Goal: Complete application form: Complete application form

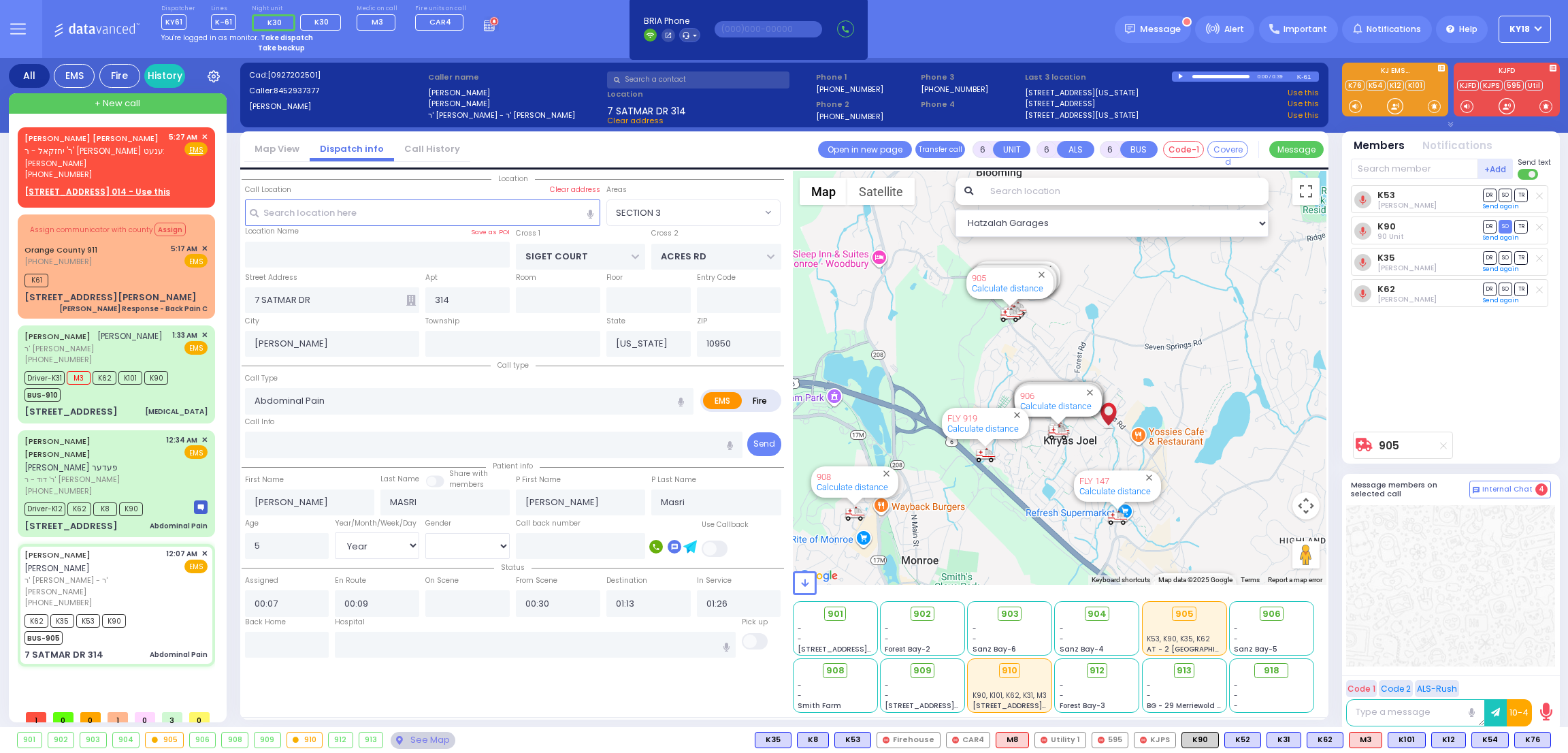
select select "SECTION 3"
select select "Year"
select select "[DEMOGRAPHIC_DATA]"
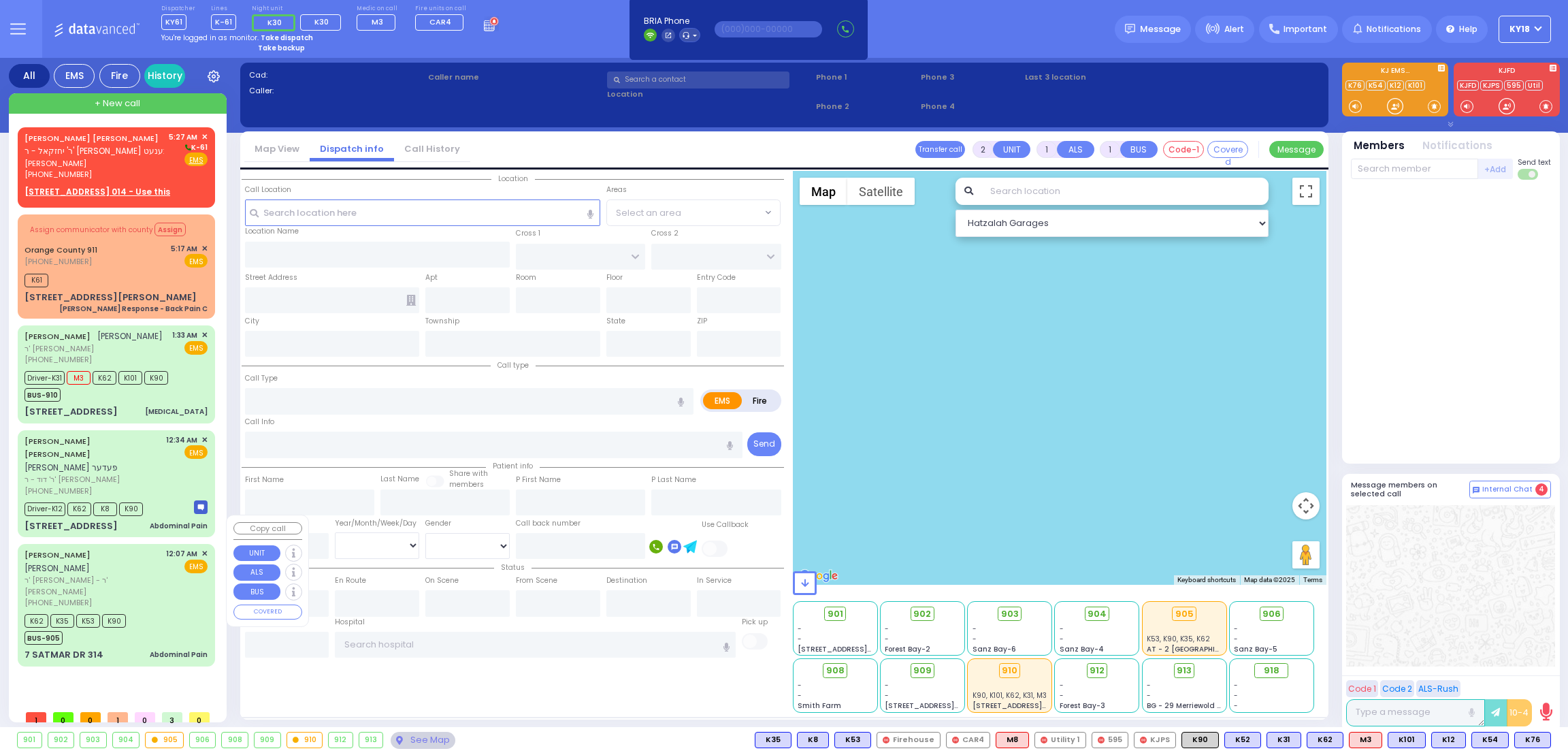
click at [175, 611] on div "K62 K35 K53 K90 BUS-905" at bounding box center [116, 627] width 183 height 34
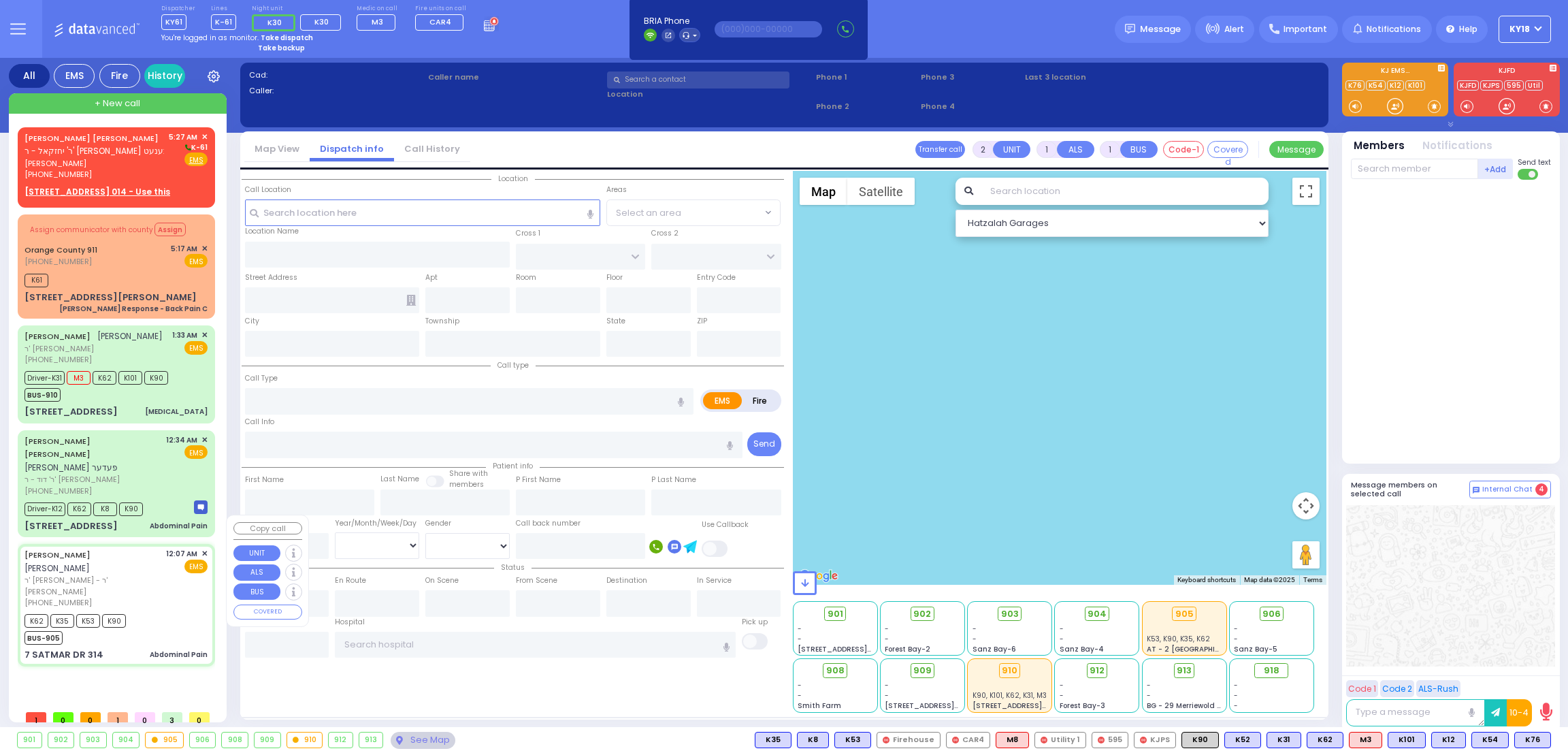
type input "6"
select select
type input "Abdominal Pain"
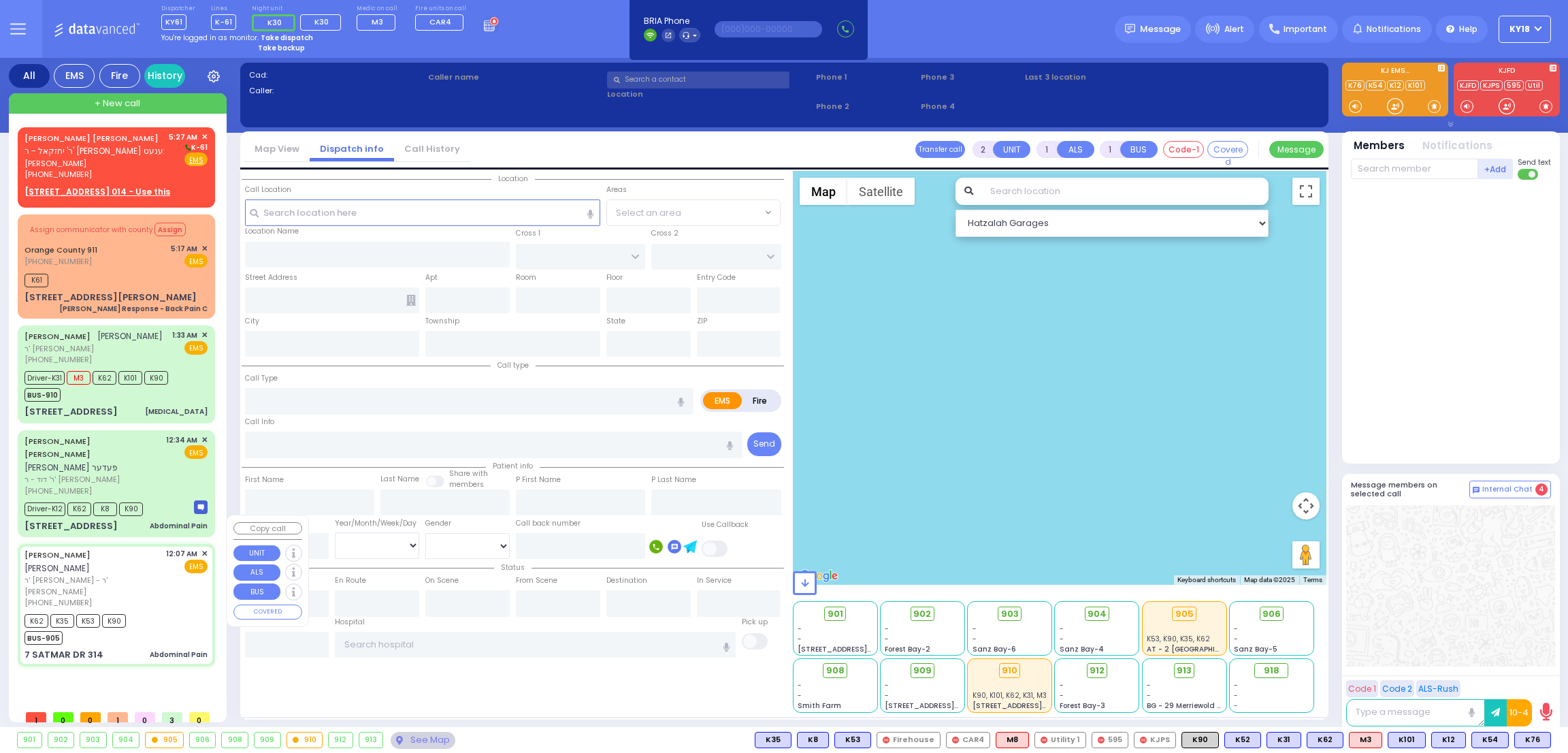
radio input "true"
type input "[PERSON_NAME]"
type input "MASRI"
type input "[PERSON_NAME]"
type input "Masri"
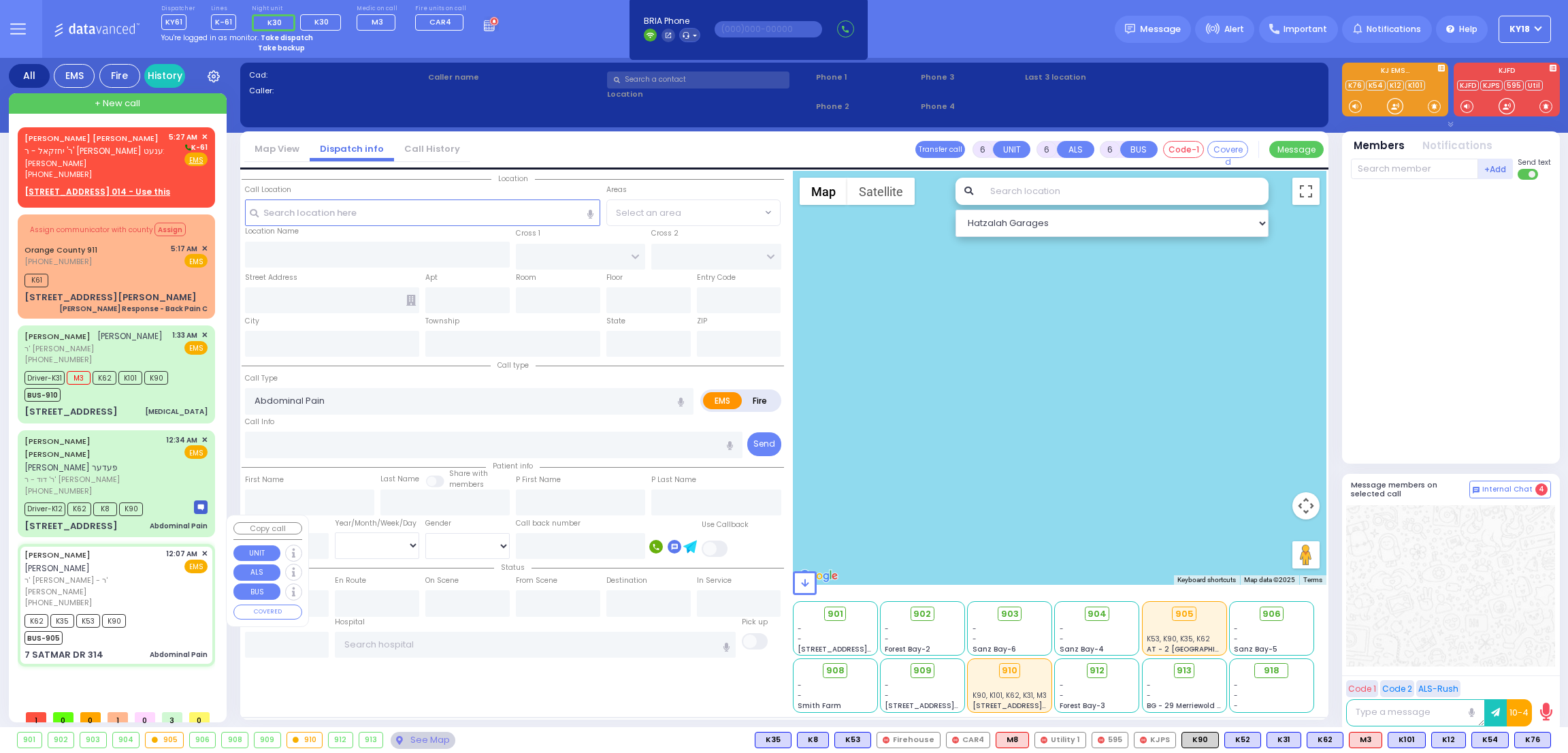
type input "5"
select select "Year"
select select "[DEMOGRAPHIC_DATA]"
type input "00:07"
type input "00:09"
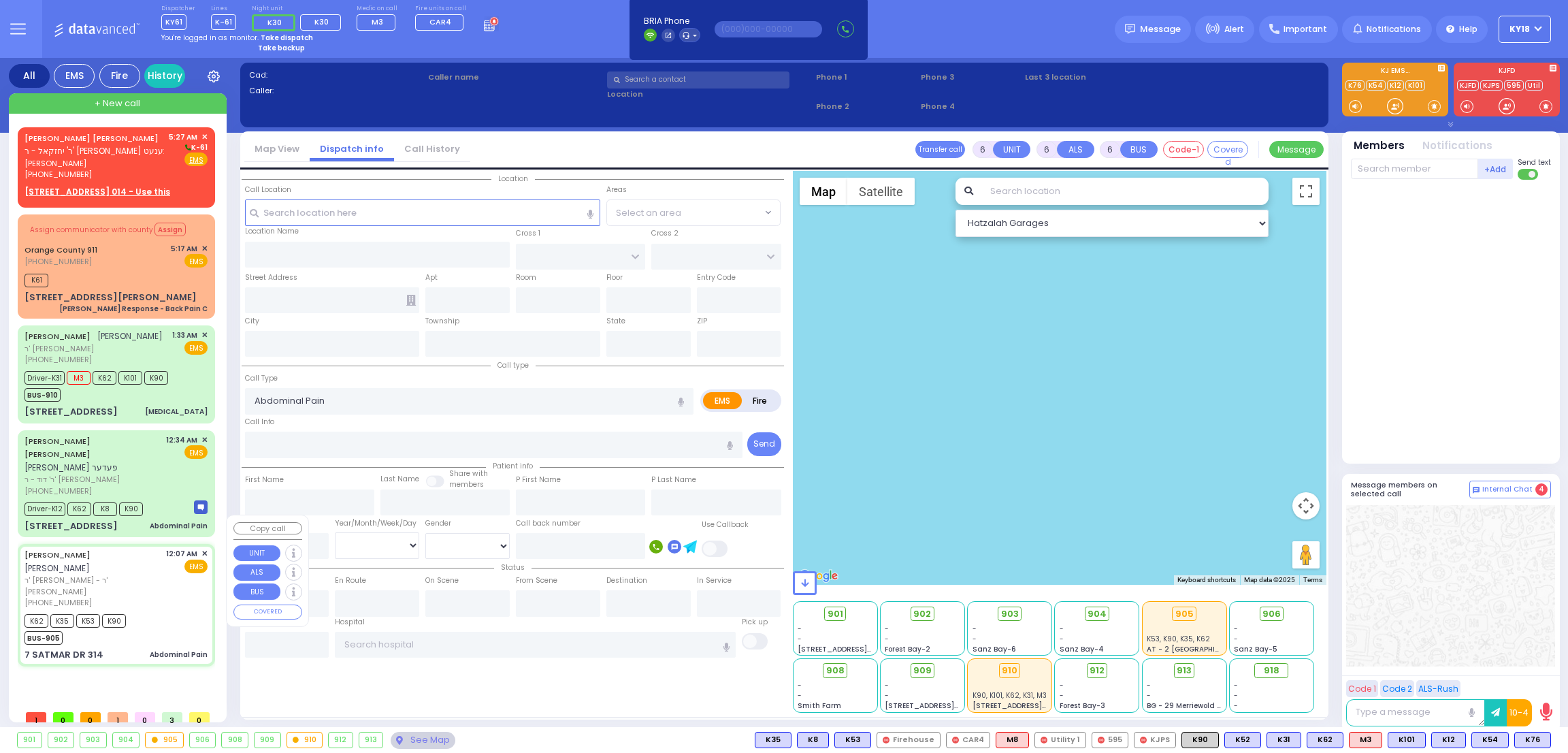
type input "00:30"
type input "01:13"
type input "01:26"
select select "Hatzalah Garages"
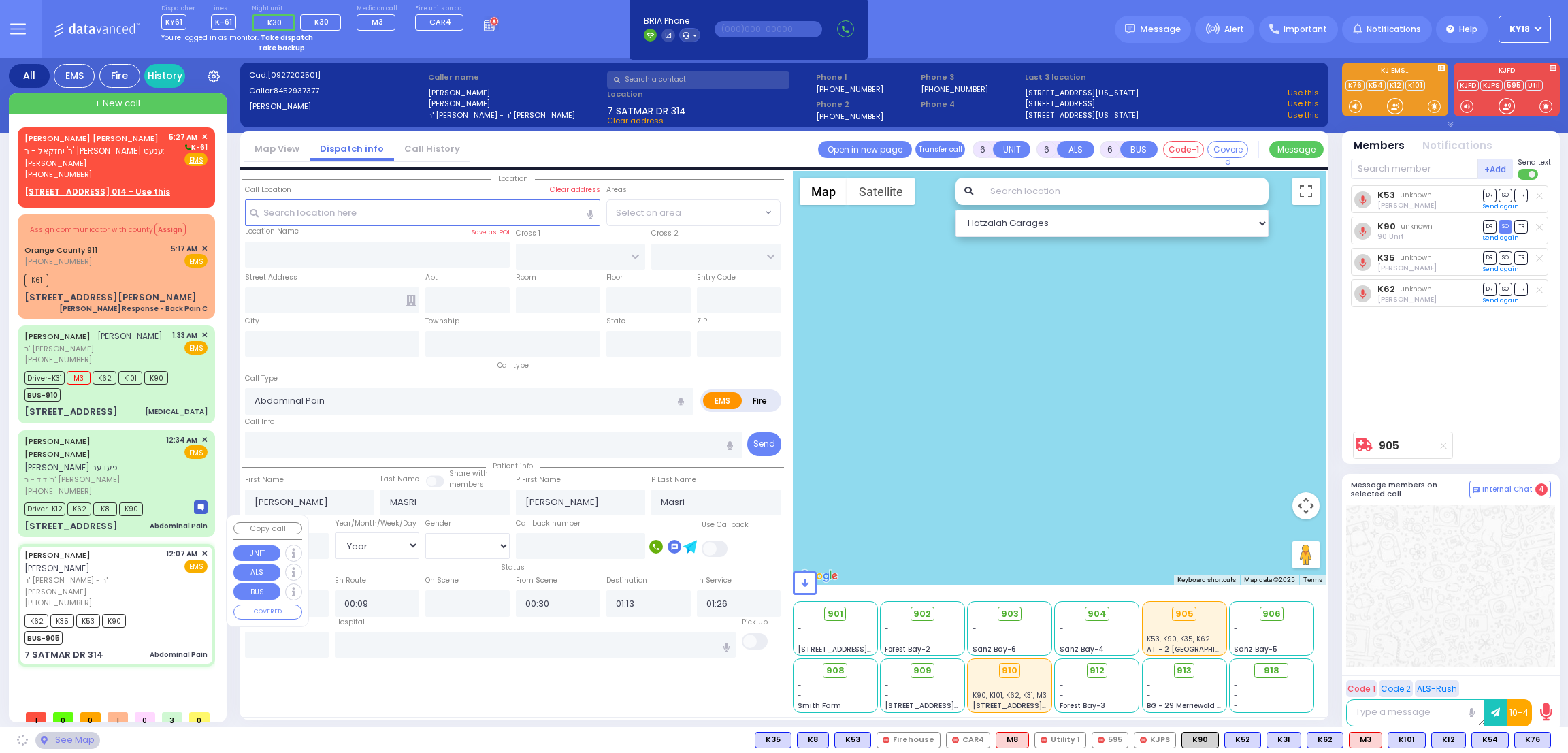
type input "SIGET COURT"
type input "ACRES RD"
type input "7 SATMAR DR"
type input "314"
type input "[PERSON_NAME]"
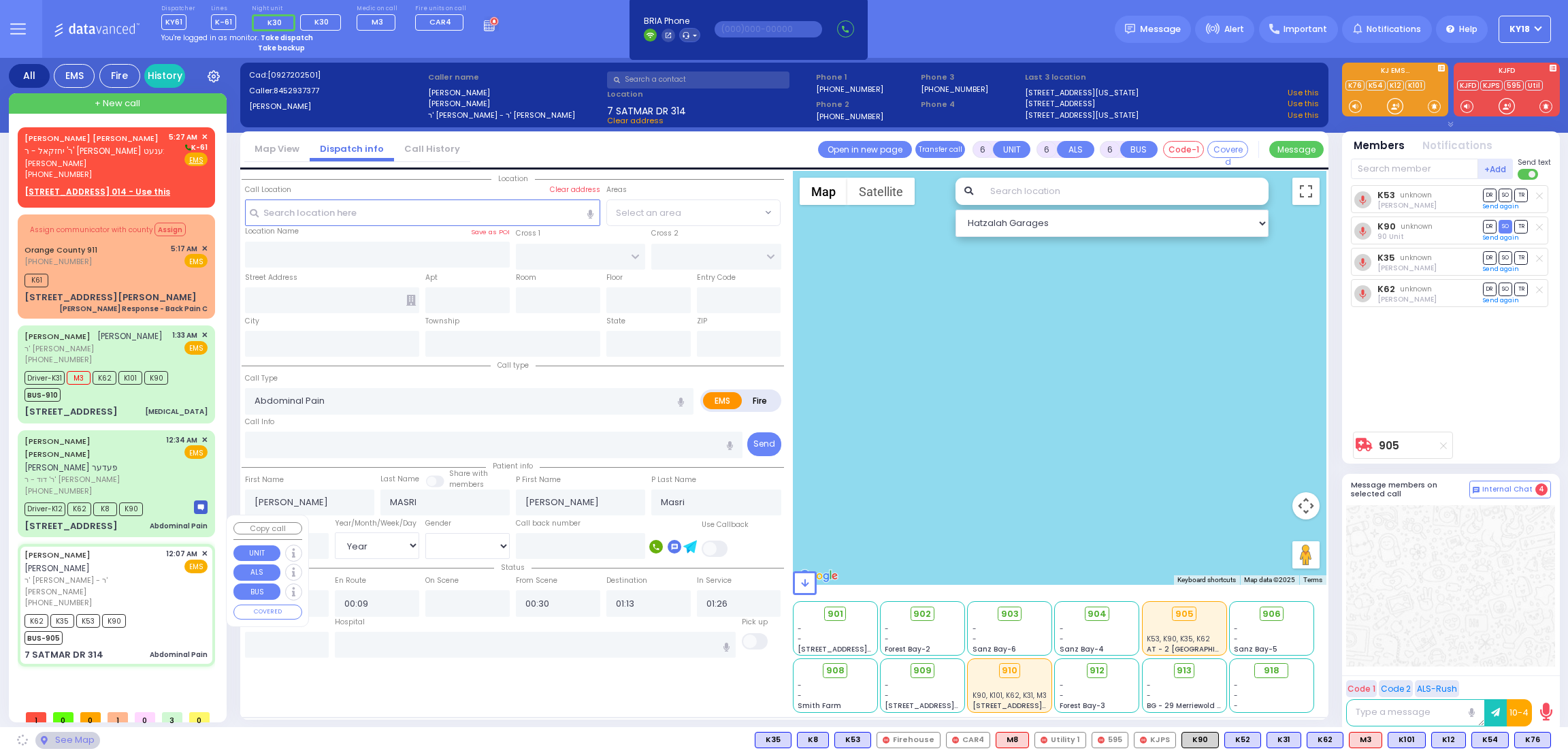
type input "[US_STATE]"
type input "10950"
select select "SECTION 3"
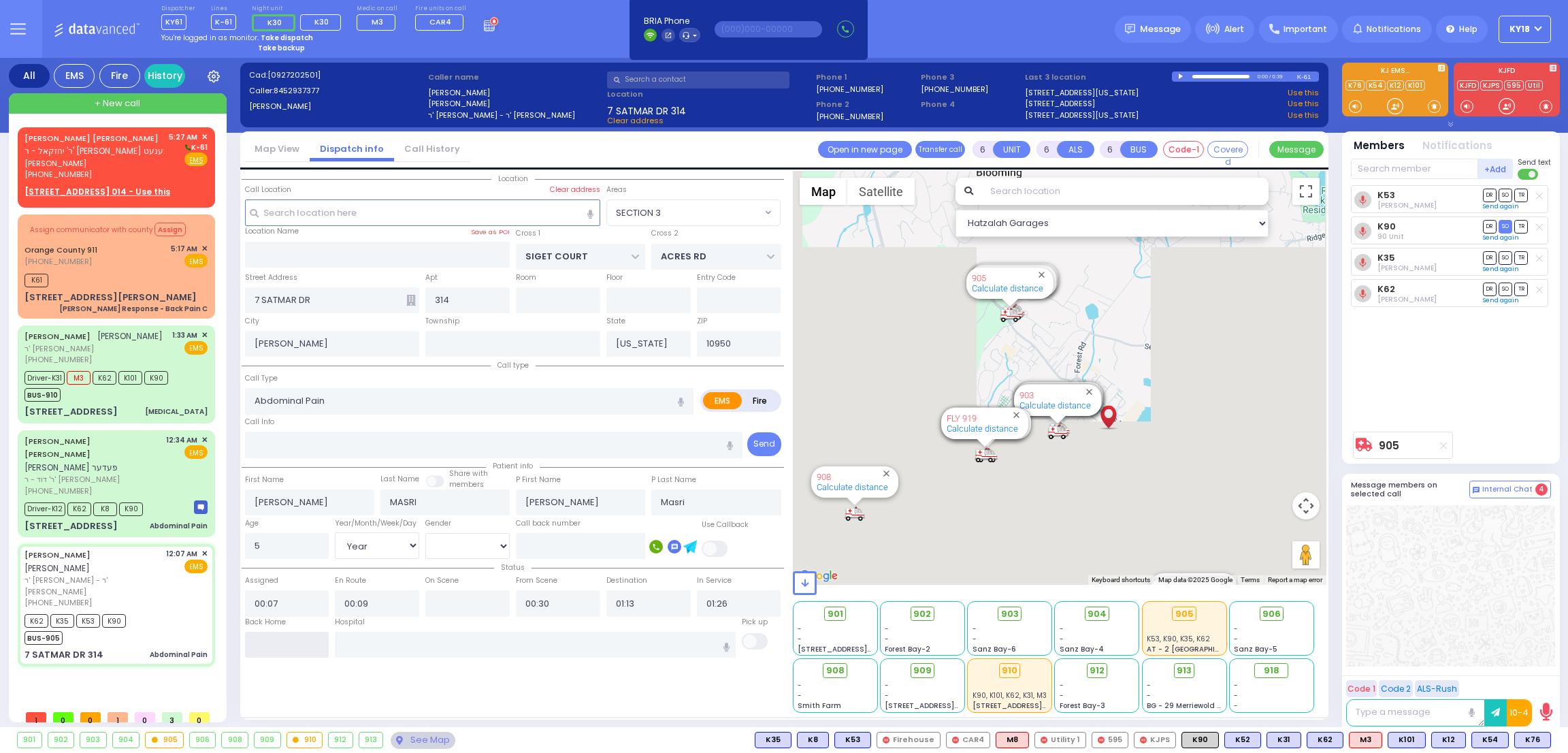
click at [292, 635] on input "text" at bounding box center [287, 645] width 84 height 26
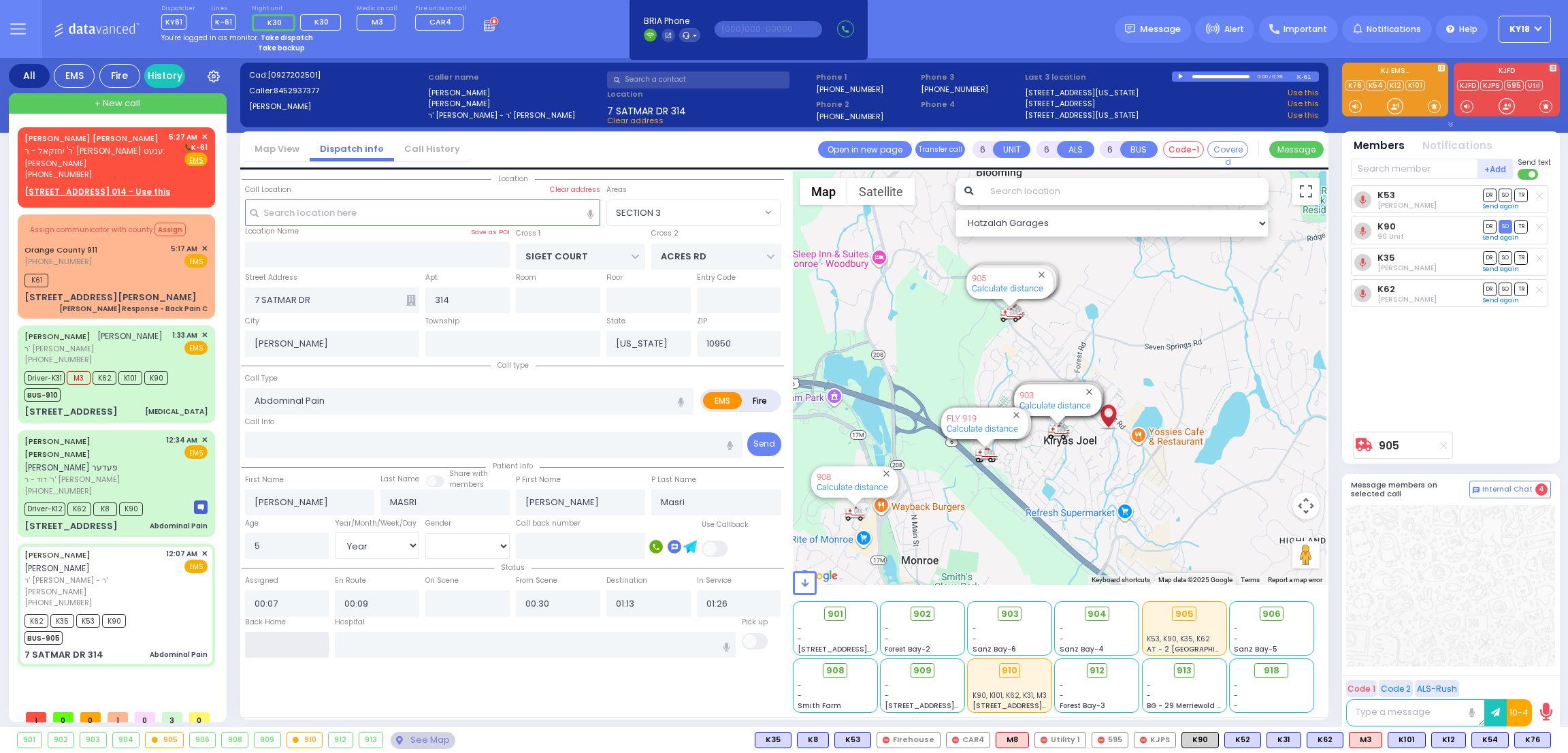
click at [292, 635] on input "text" at bounding box center [287, 645] width 84 height 26
type input "05:28"
select select
radio input "true"
select select
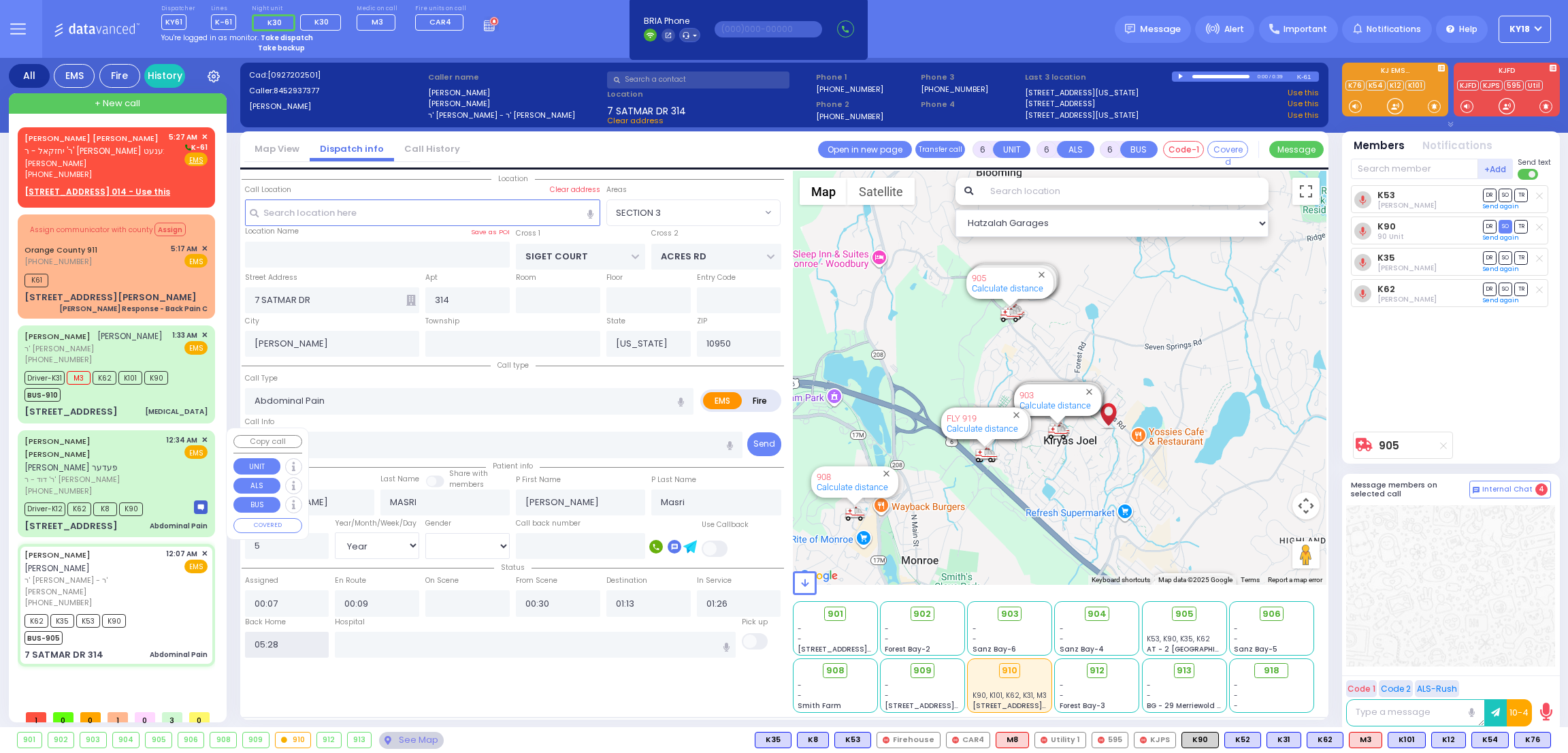
select select
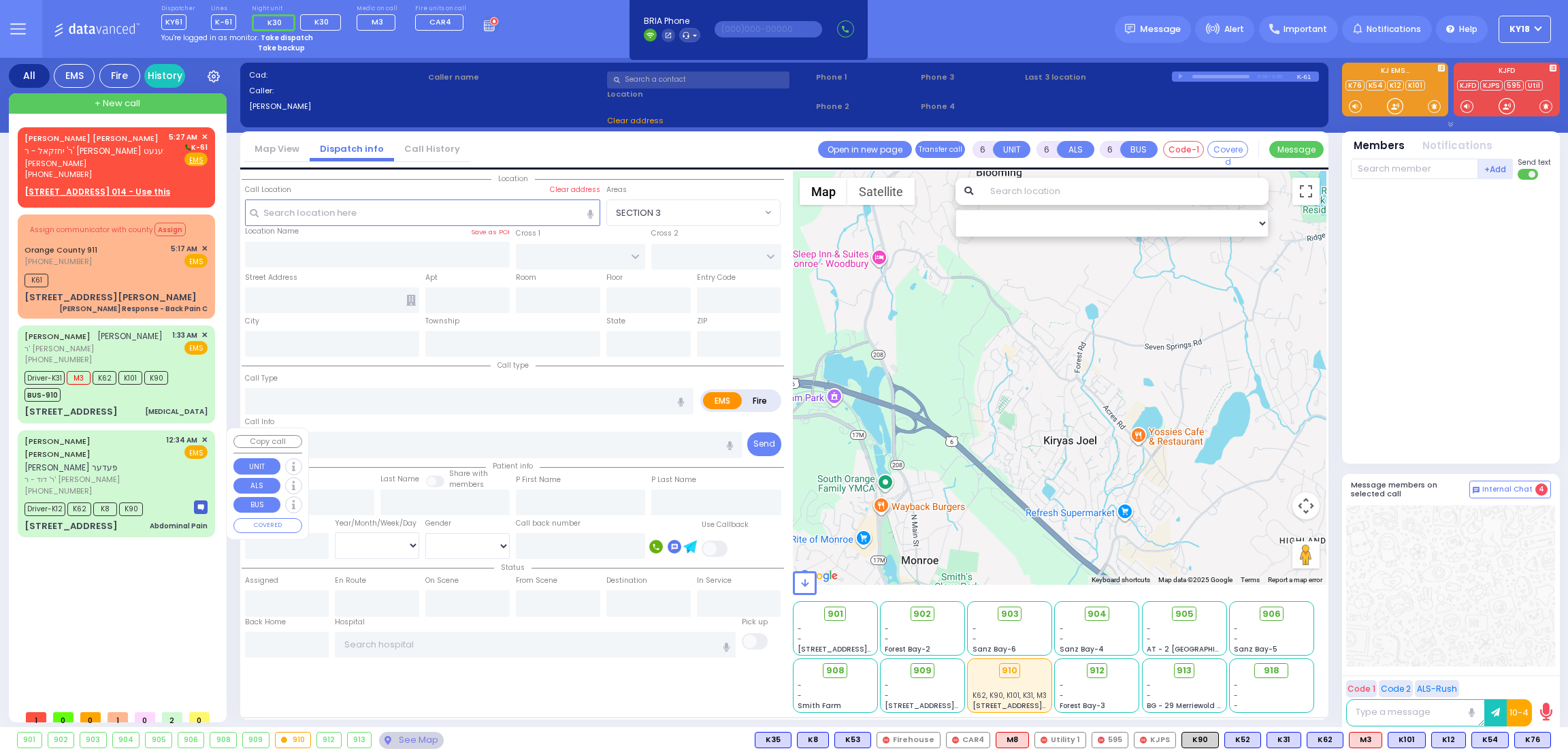
click at [181, 521] on div "Abdominal Pain" at bounding box center [178, 526] width 58 height 10
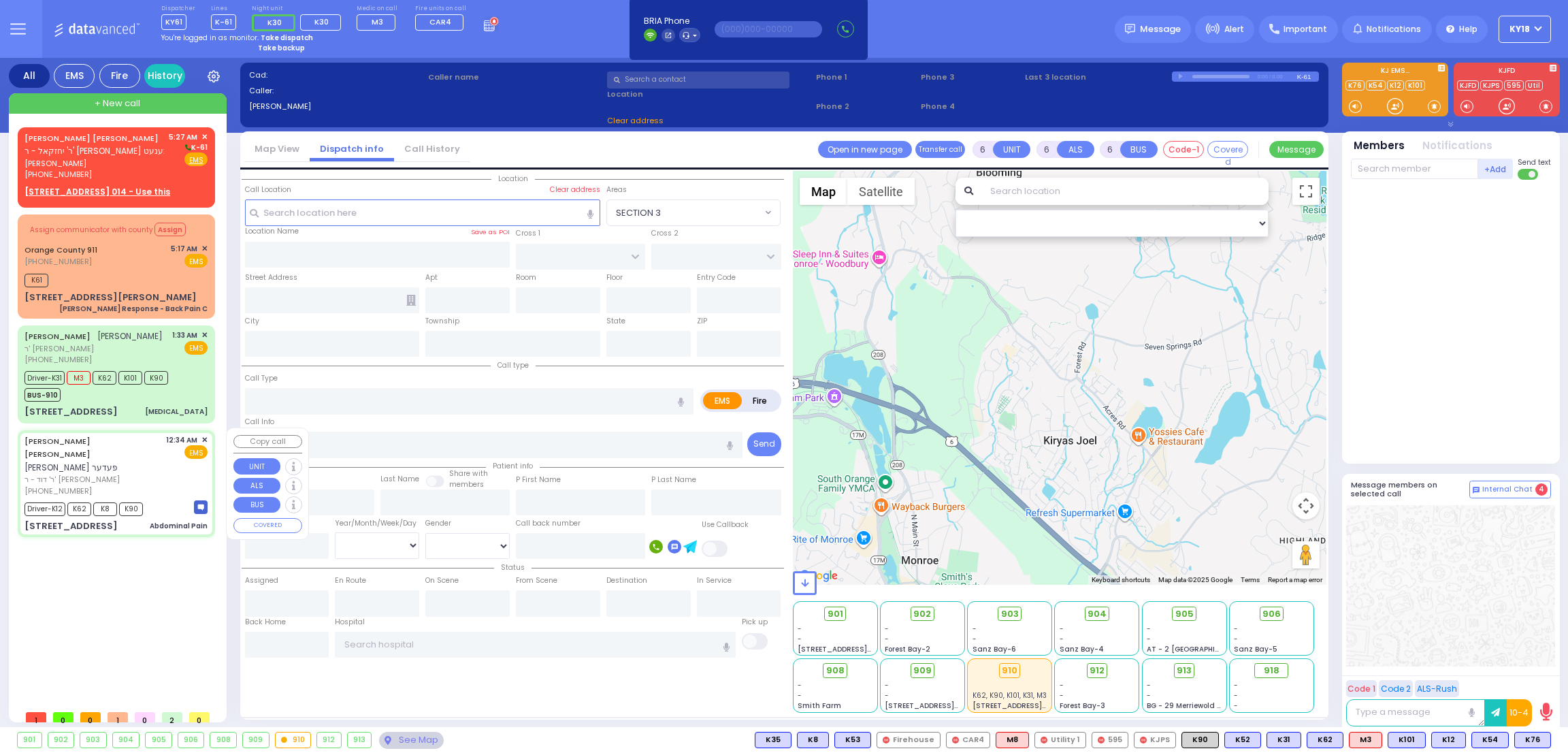
select select
type input "Abdominal Pain"
radio input "true"
type input "[PERSON_NAME]"
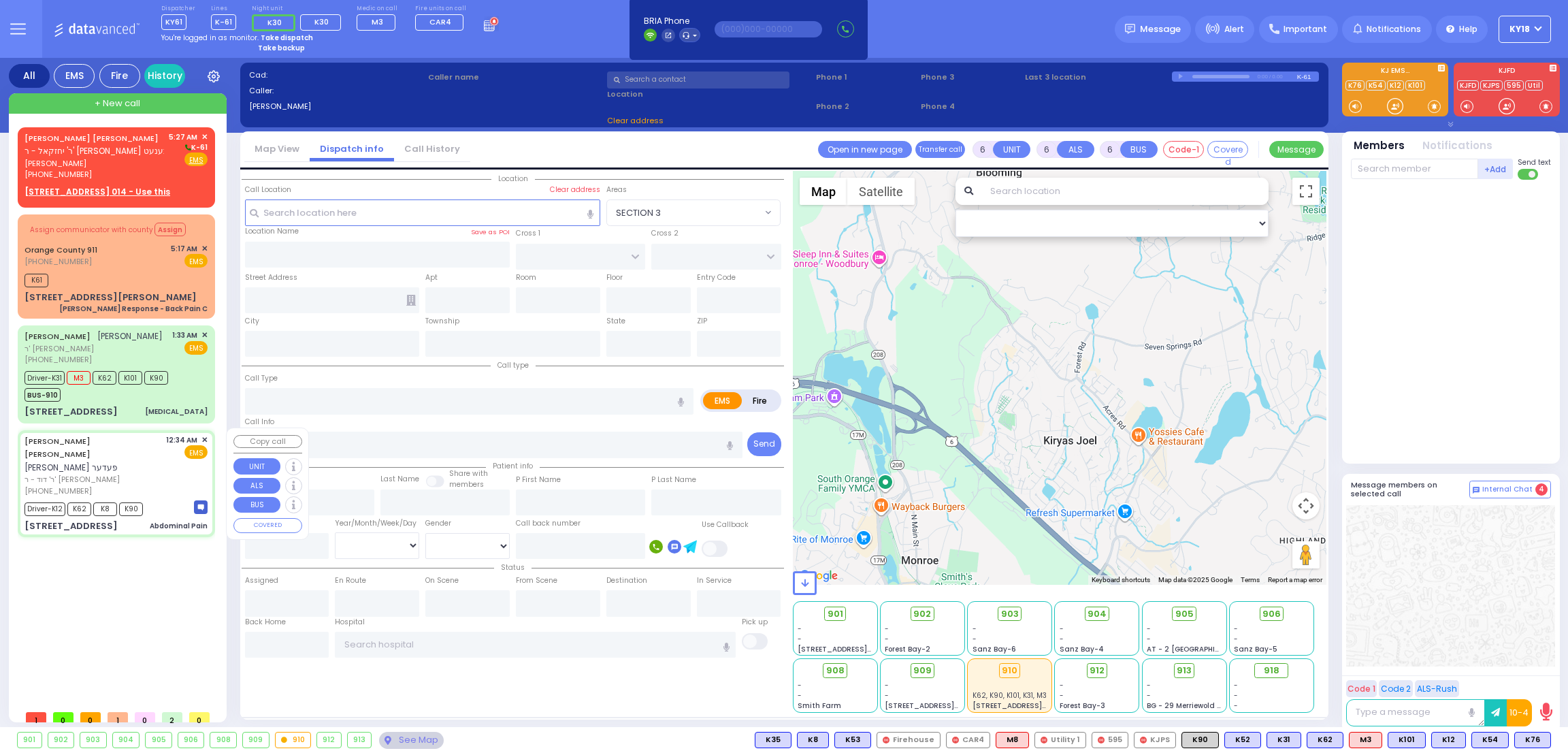
type input "[PERSON_NAME]"
type input "21"
select select "Year"
select select "[DEMOGRAPHIC_DATA]"
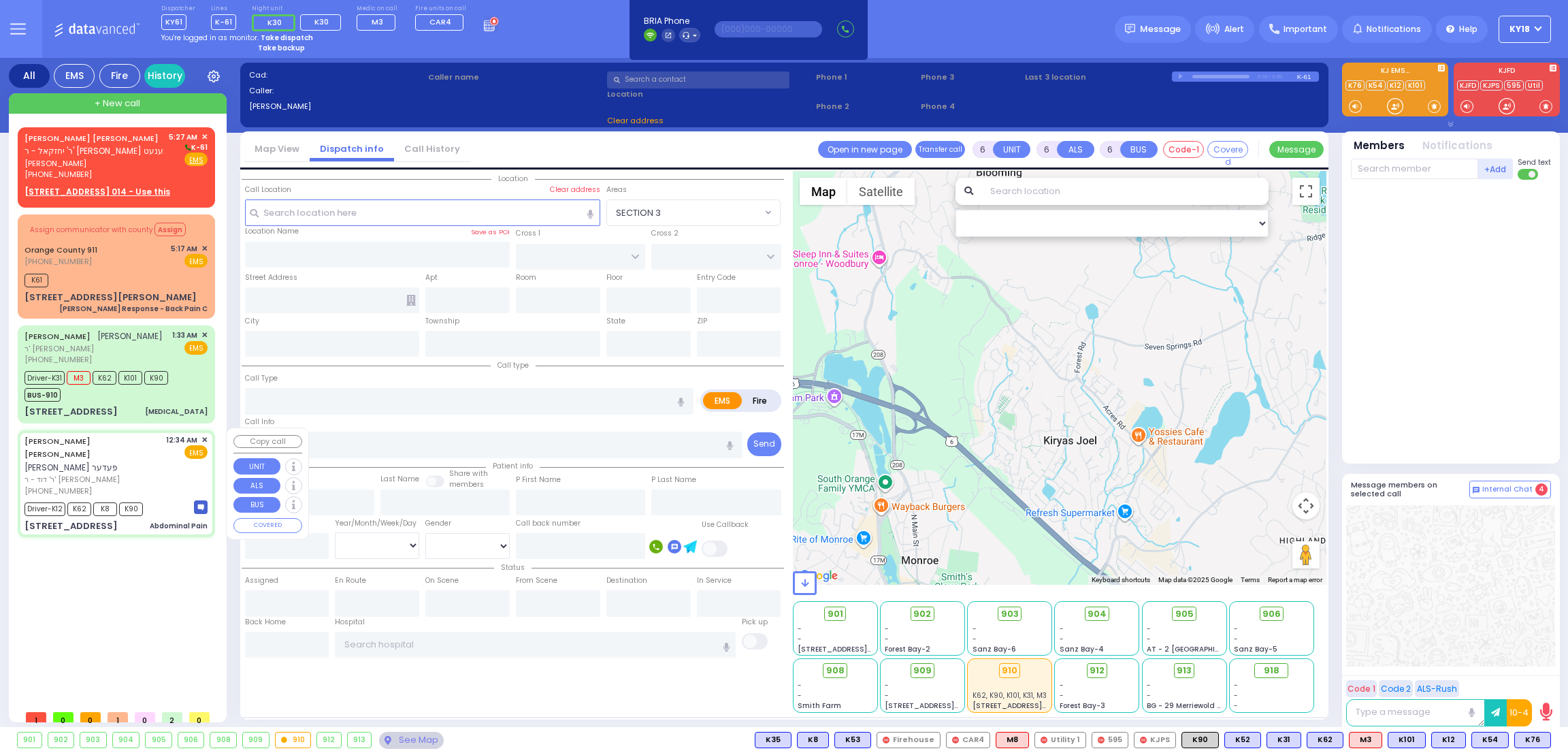
type input "00:34"
type input "00:35"
type input "00:38"
type input "01:09"
type input "01:31"
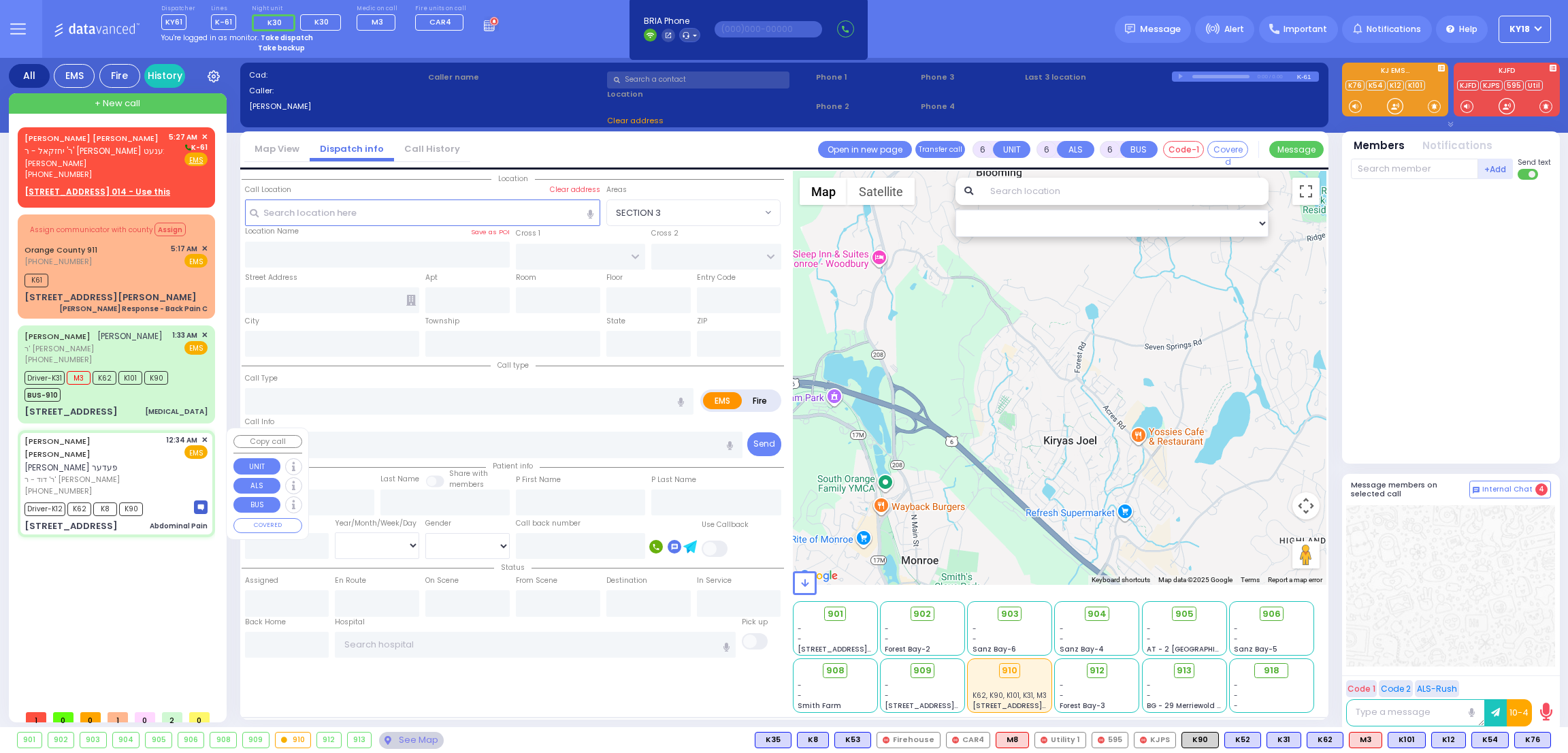
type input "01:40"
type input "[GEOGRAPHIC_DATA] [STREET_ADDRESS][GEOGRAPHIC_DATA] Suffern"
type input "[GEOGRAPHIC_DATA]"
type input "TOLTCHAV WAY"
type input "4 TOLTCHAV WAY"
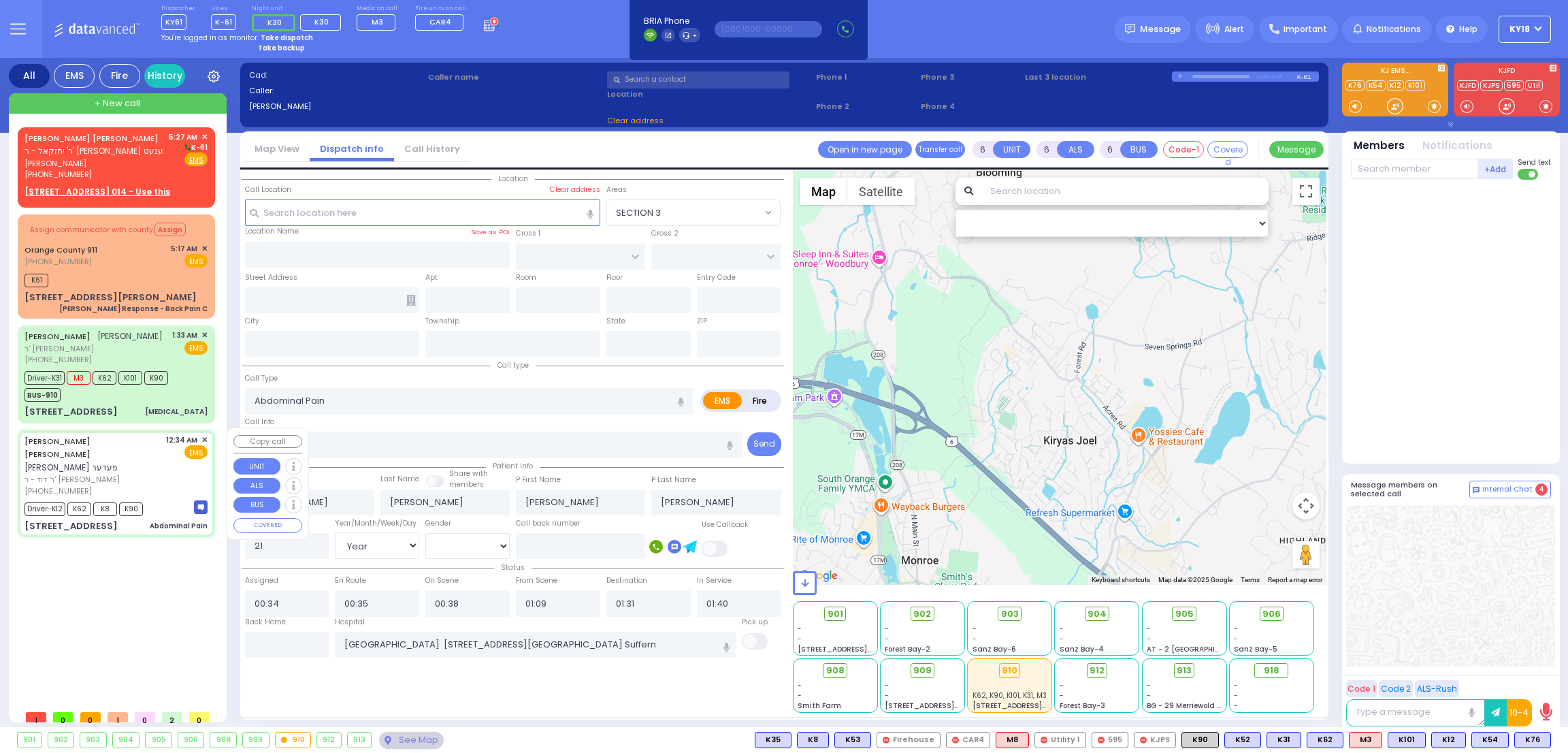
type input "301"
type input "[PERSON_NAME]"
type input "[US_STATE]"
type input "10950"
select select "Hatzalah Garages"
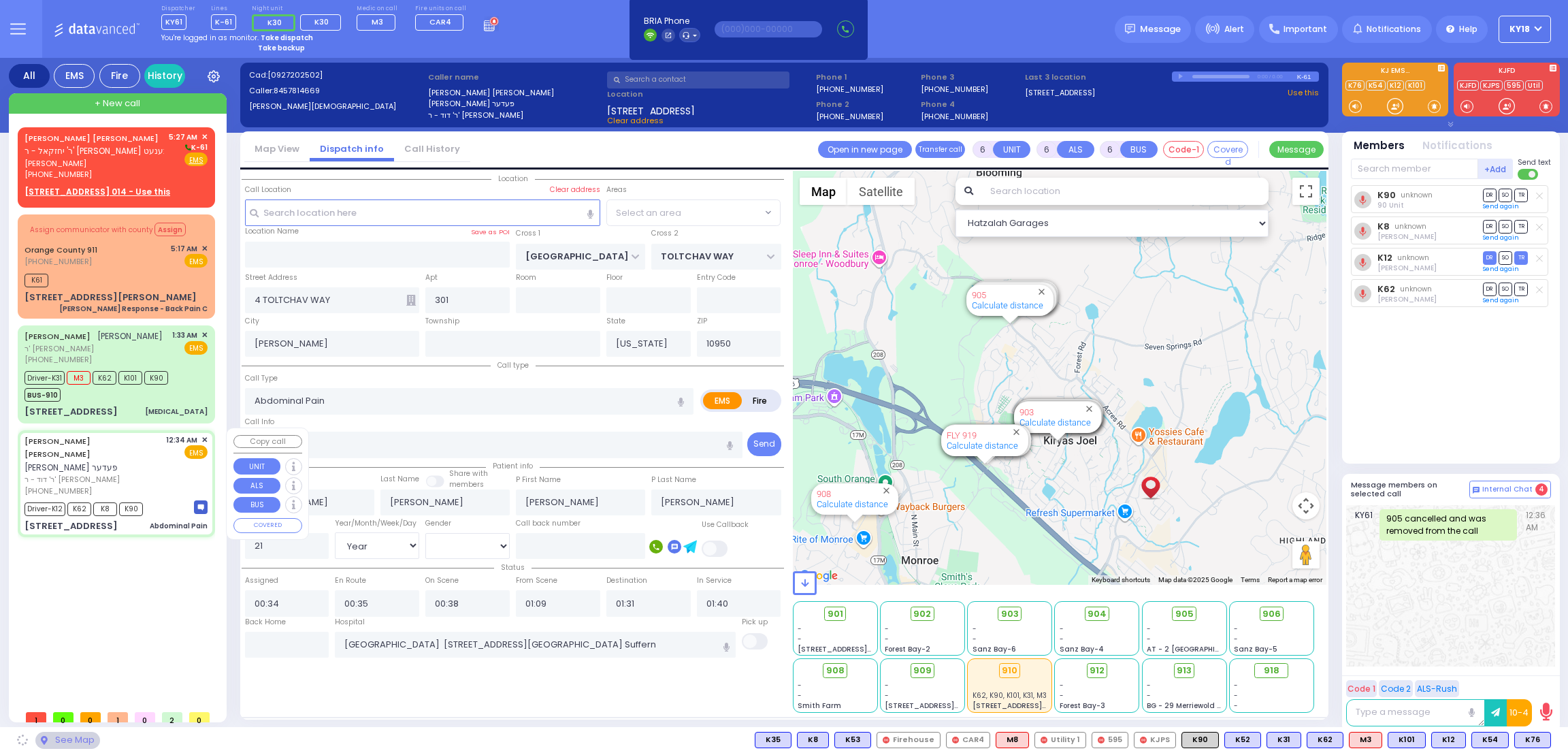
select select "BEIRECH MOSHE"
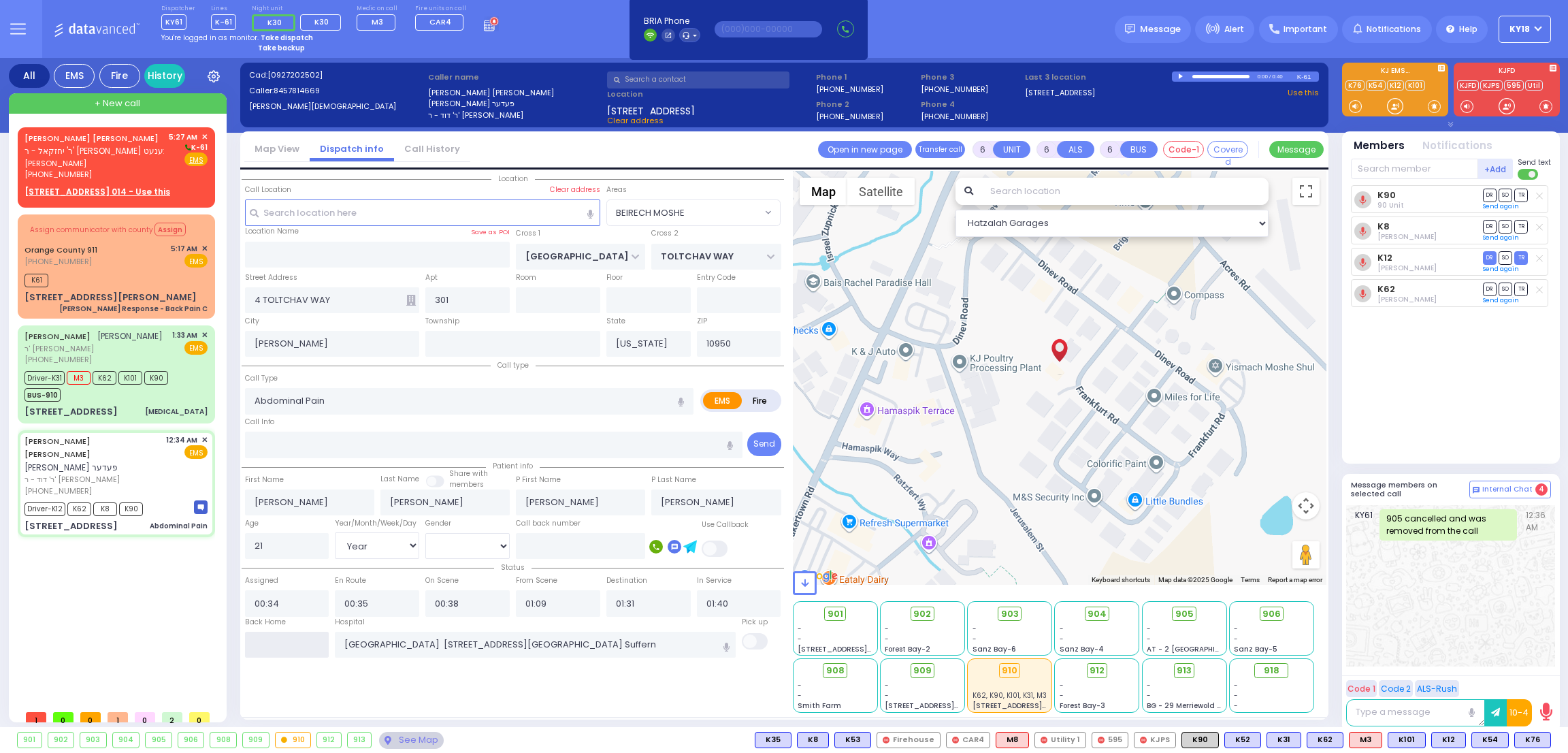
click at [284, 643] on input "text" at bounding box center [287, 645] width 84 height 26
type input "05:28"
select select
radio input "true"
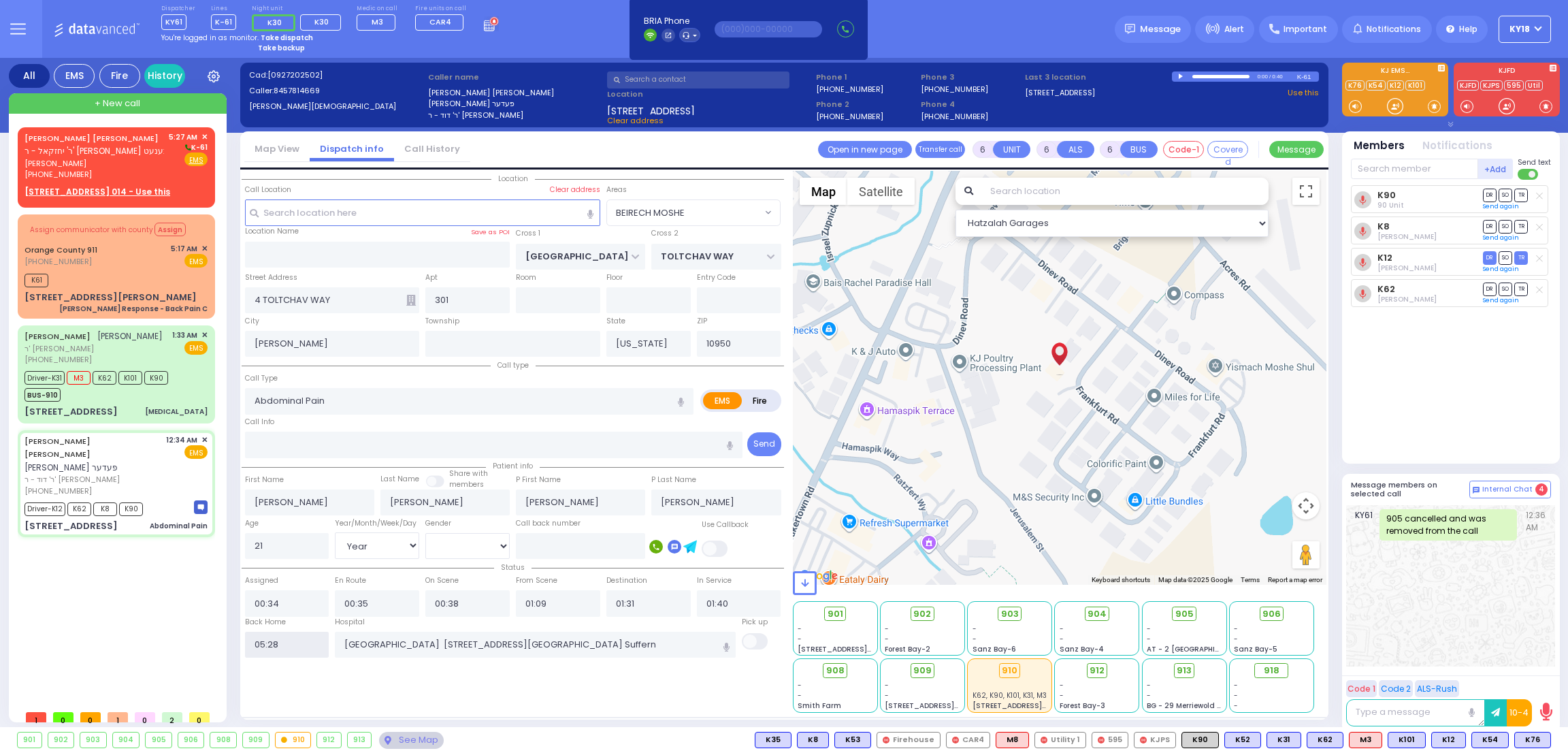
select select
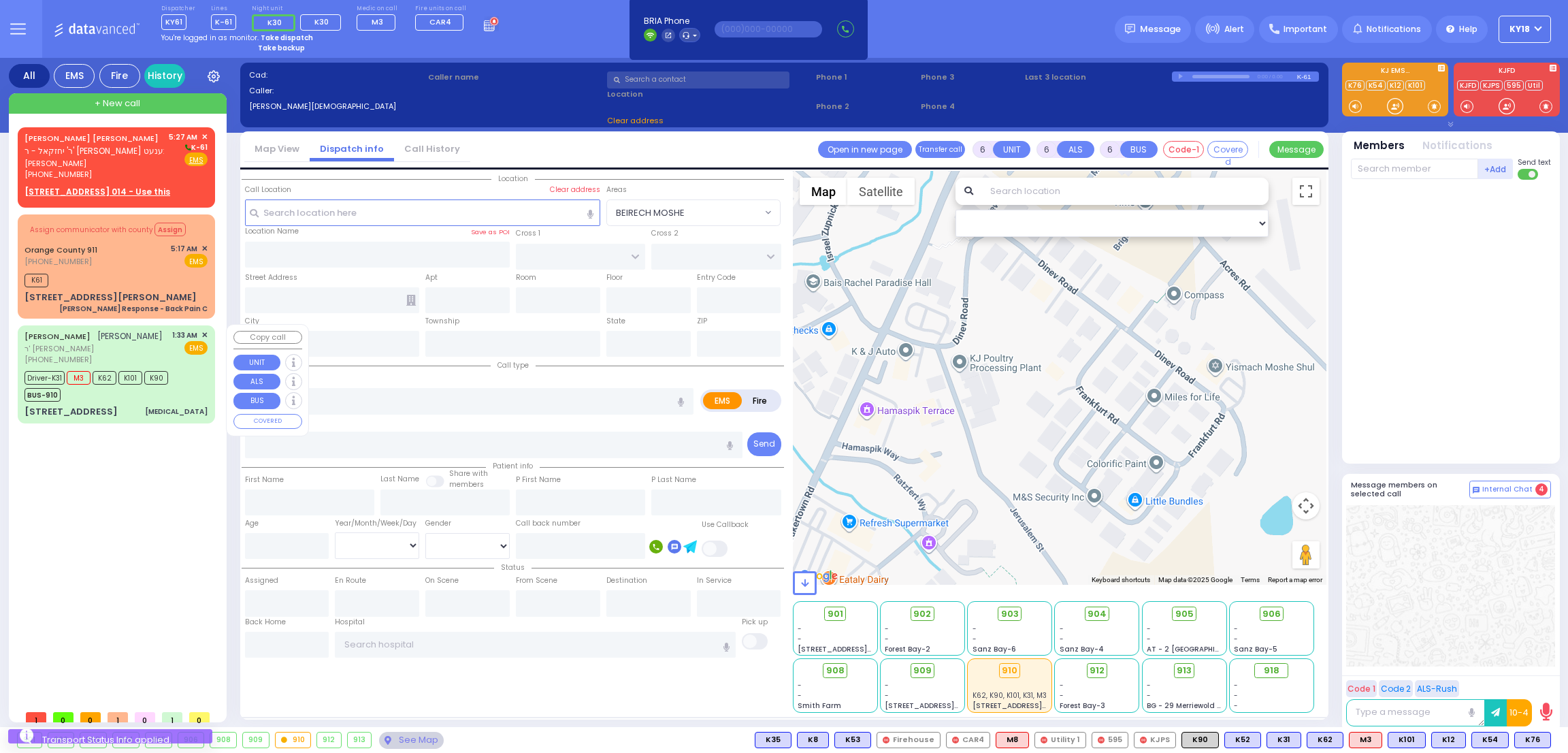
click at [182, 396] on div "Driver-K31 M3 K62 K101 K90 BUS-910" at bounding box center [116, 384] width 183 height 34
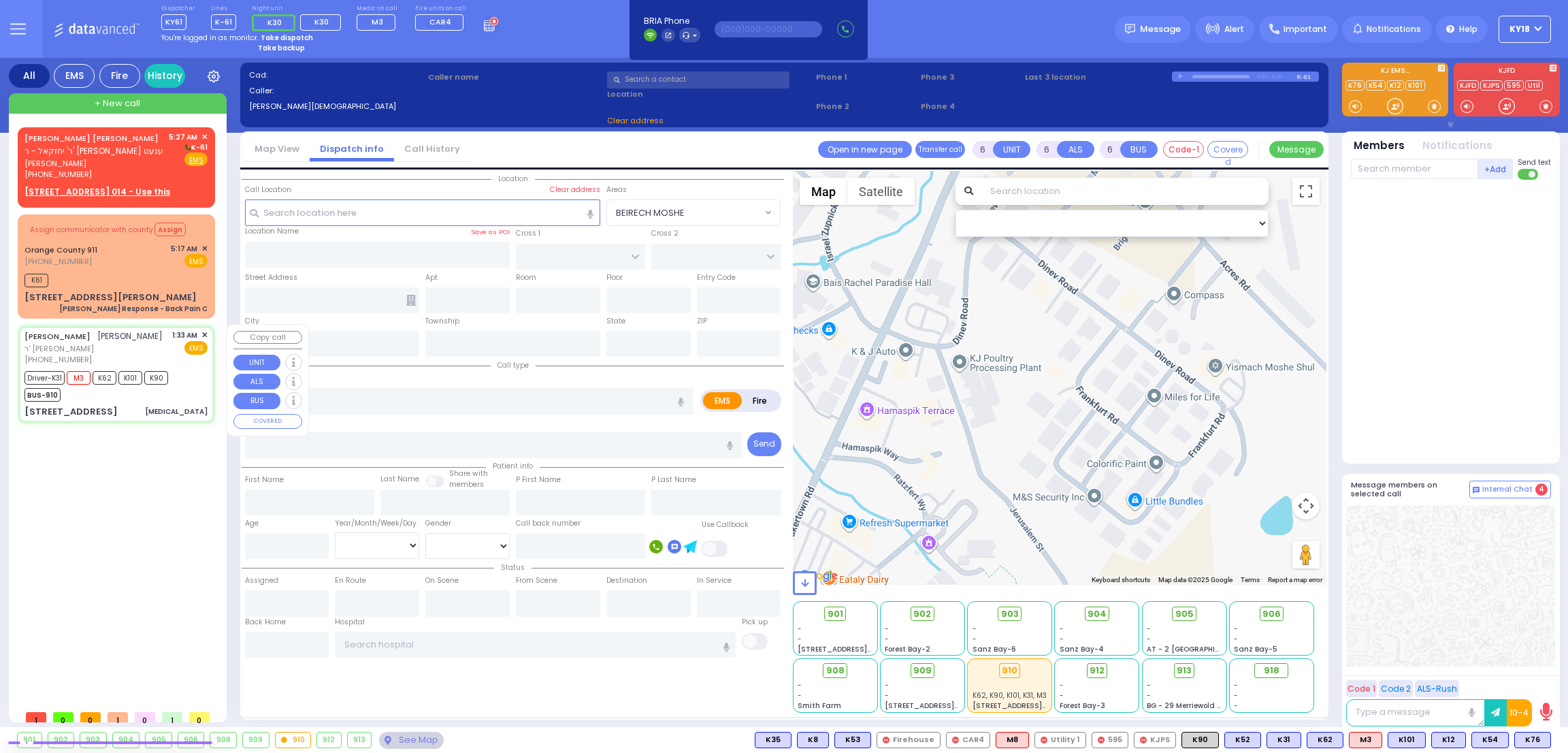
select select
type input "[MEDICAL_DATA]"
radio input "true"
type input "[PERSON_NAME]"
type input "ROSENBERG"
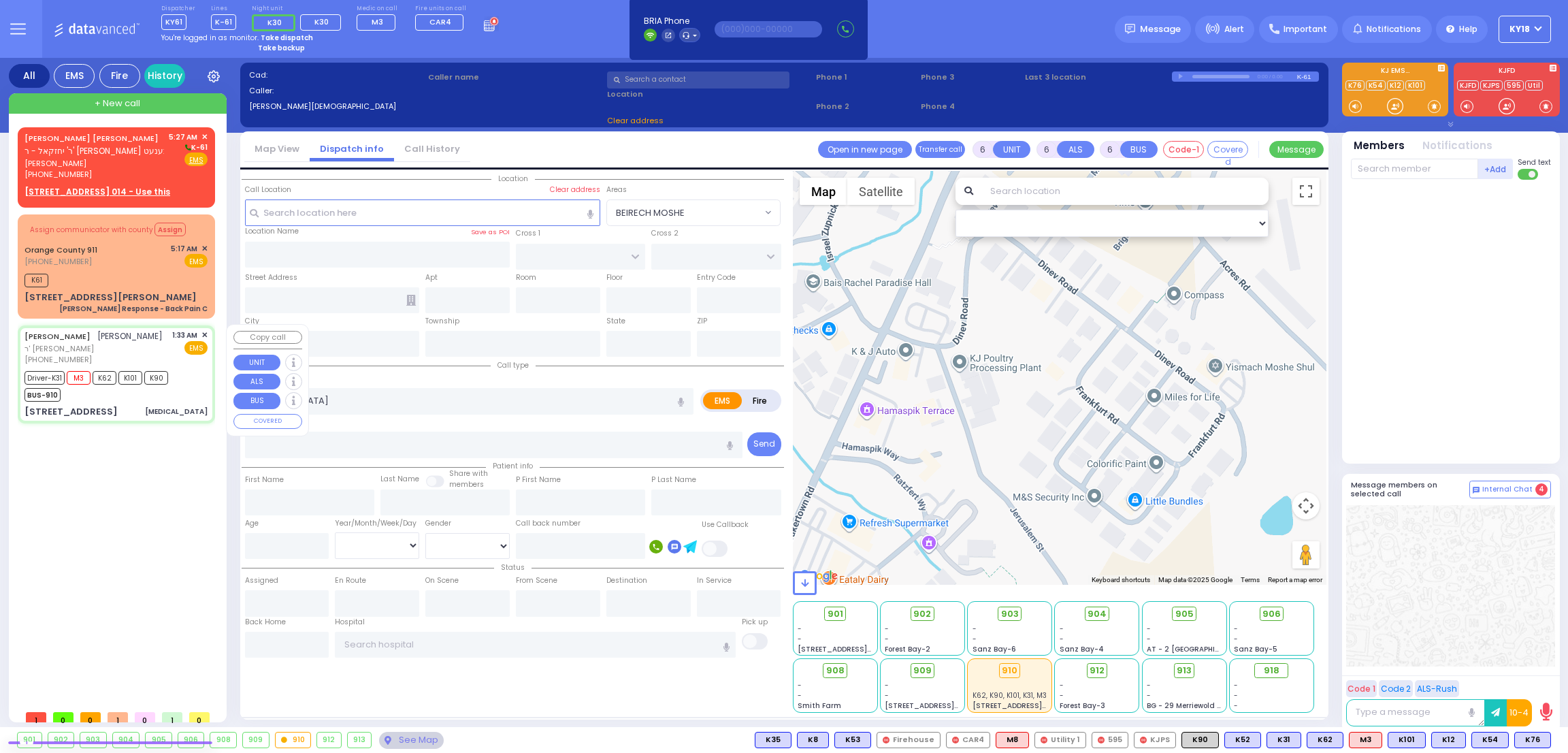
type input "[PERSON_NAME]"
type input "46"
select select "Year"
select select "[DEMOGRAPHIC_DATA]"
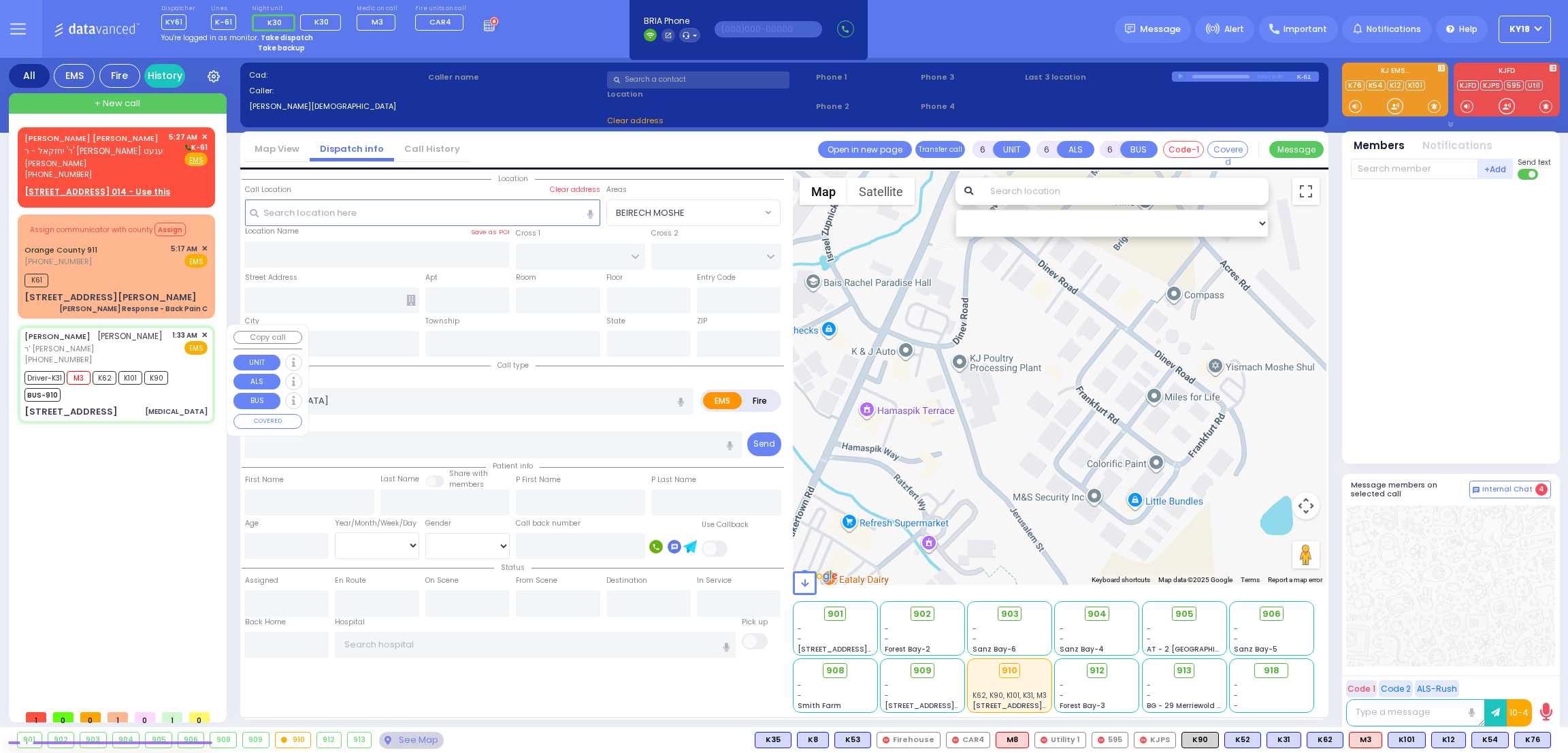
type input "01:33"
type input "01:34"
type input "01:36"
type input "01:52"
type input "02:09"
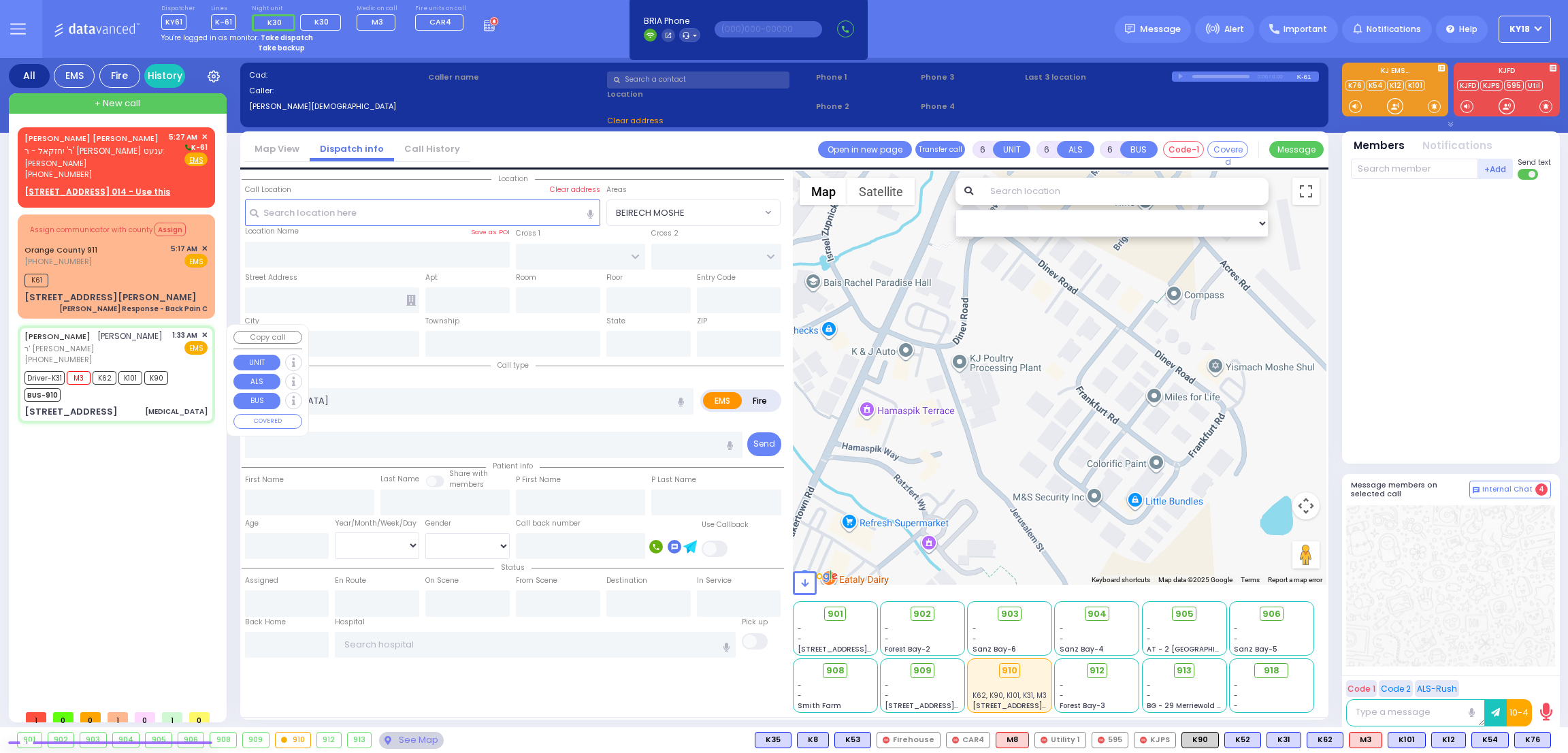
type input "02:30"
type input "[GEOGRAPHIC_DATA] [STREET_ADDRESS][GEOGRAPHIC_DATA] Suffern"
select select "Hatzalah Garages"
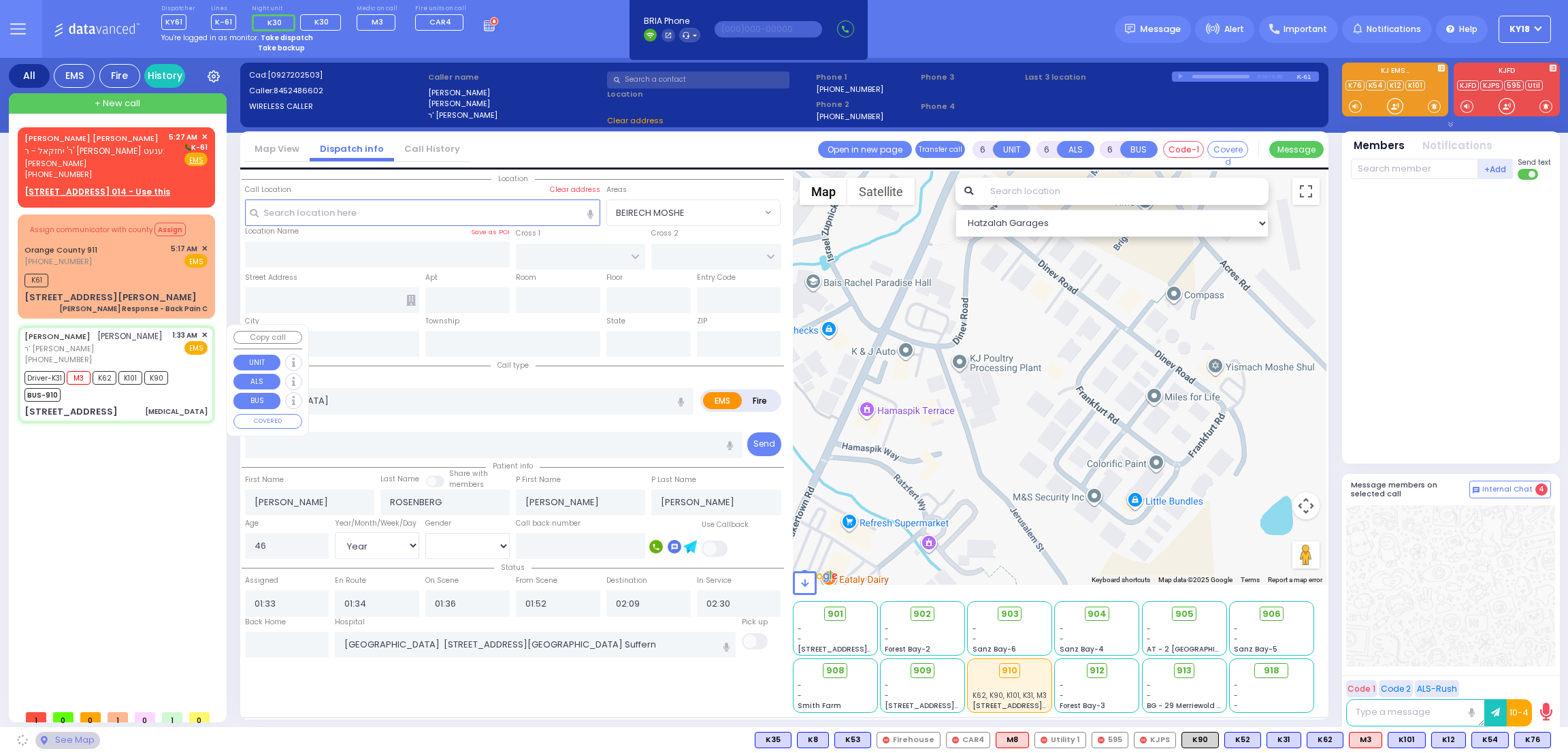
type input "[PERSON_NAME][GEOGRAPHIC_DATA]"
type input "CHUST RD"
type input "[STREET_ADDRESS]"
type input "006a"
type input "[PERSON_NAME]"
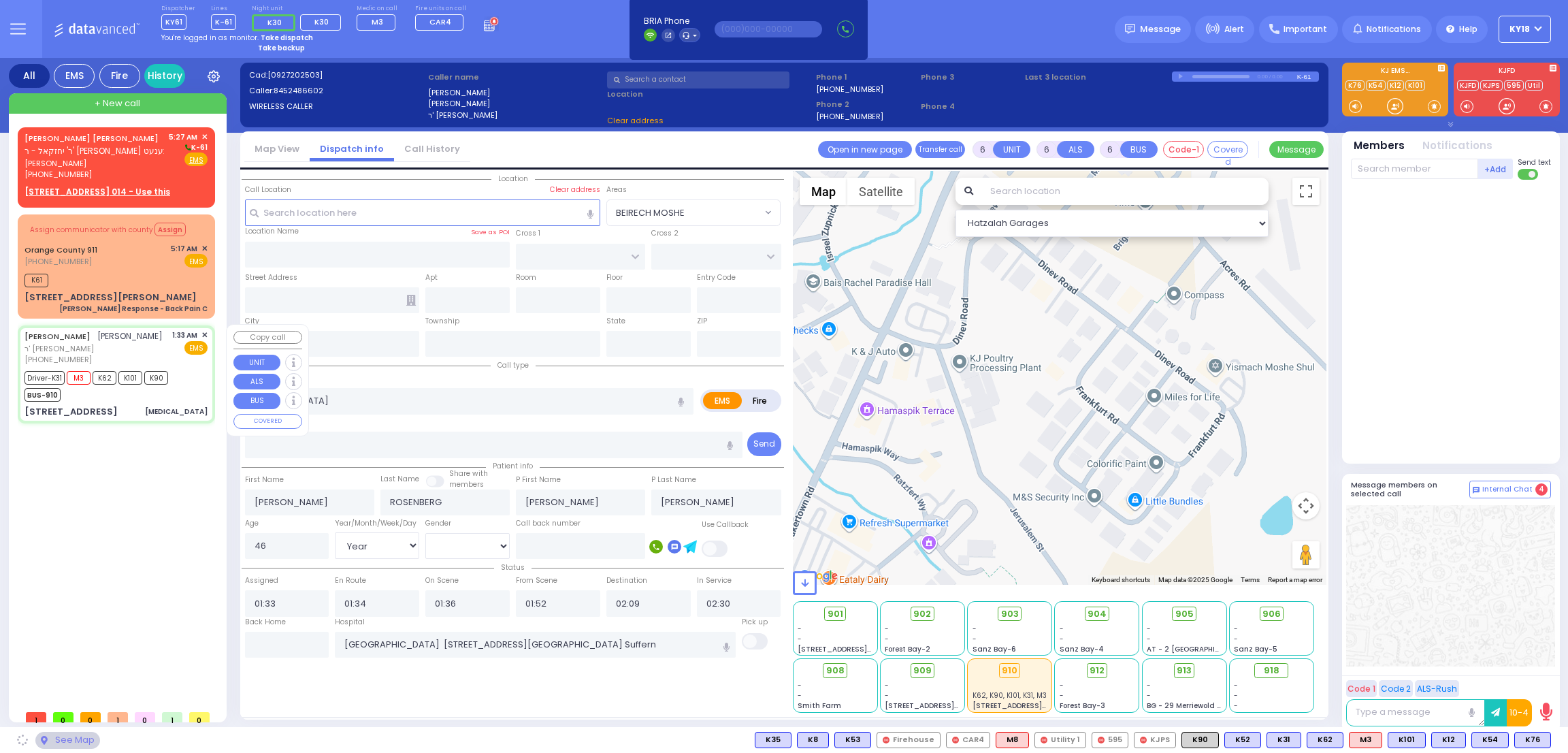
type input "[US_STATE]"
type input "10950"
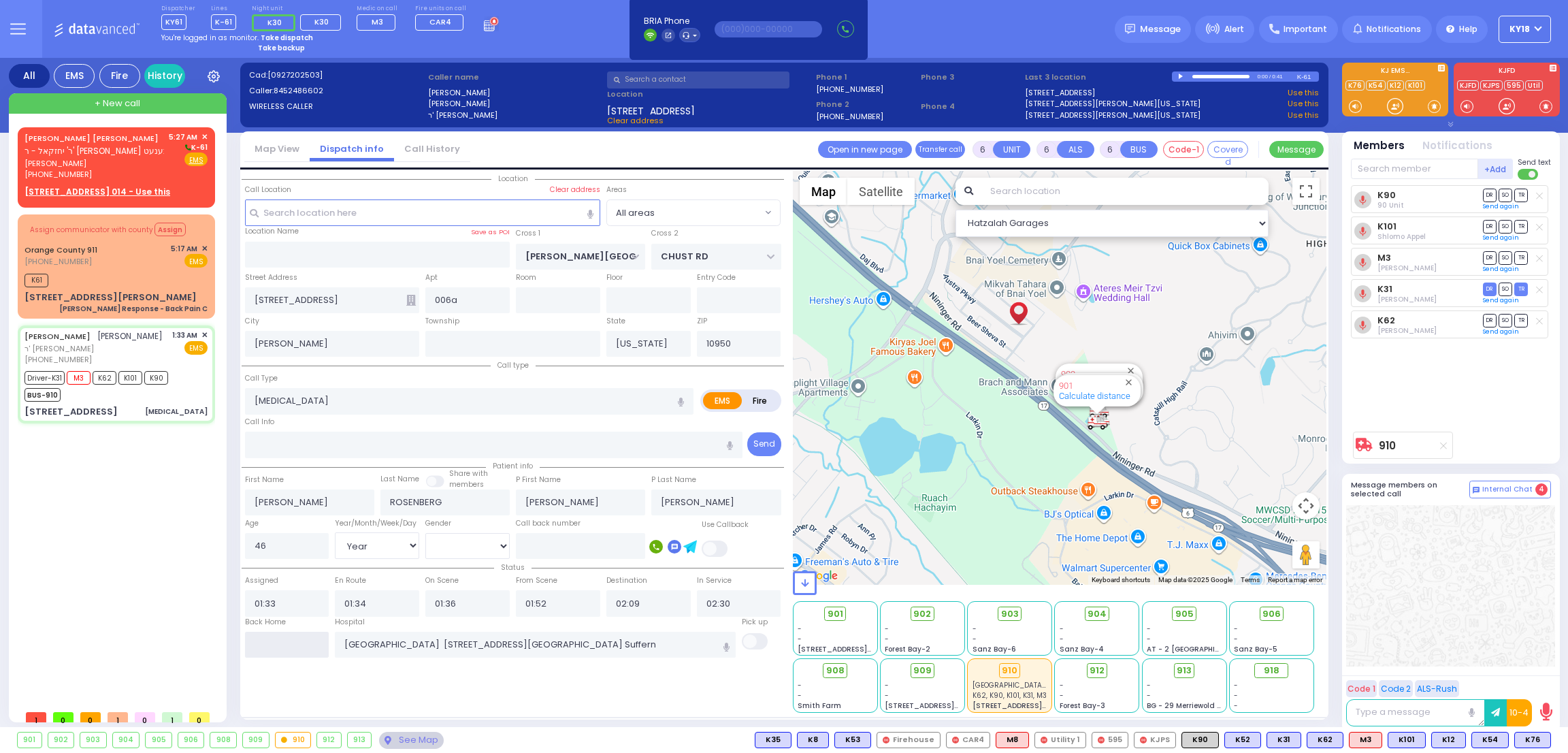
click at [297, 633] on input "text" at bounding box center [287, 645] width 84 height 26
type input "05:28"
select select
radio input "true"
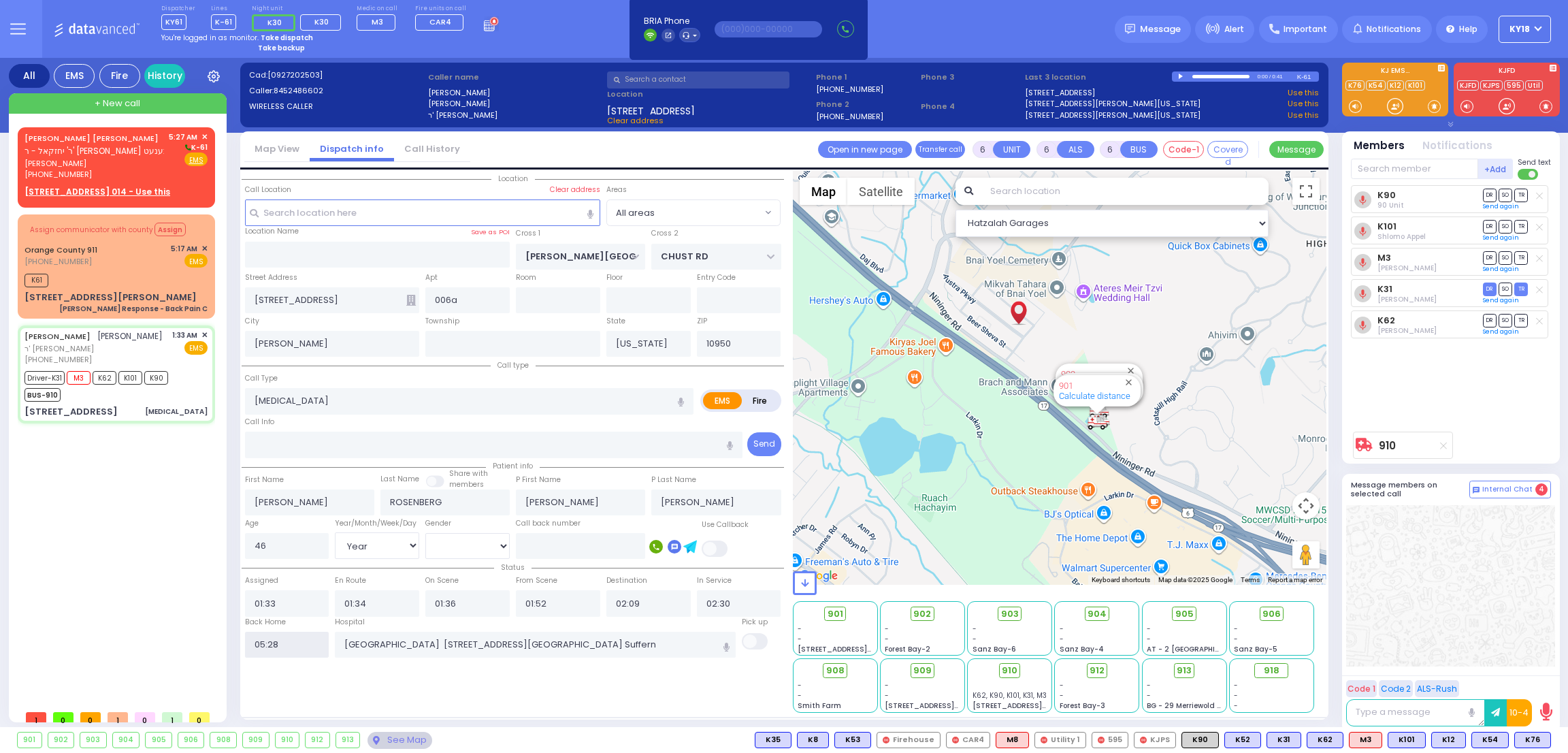
select select
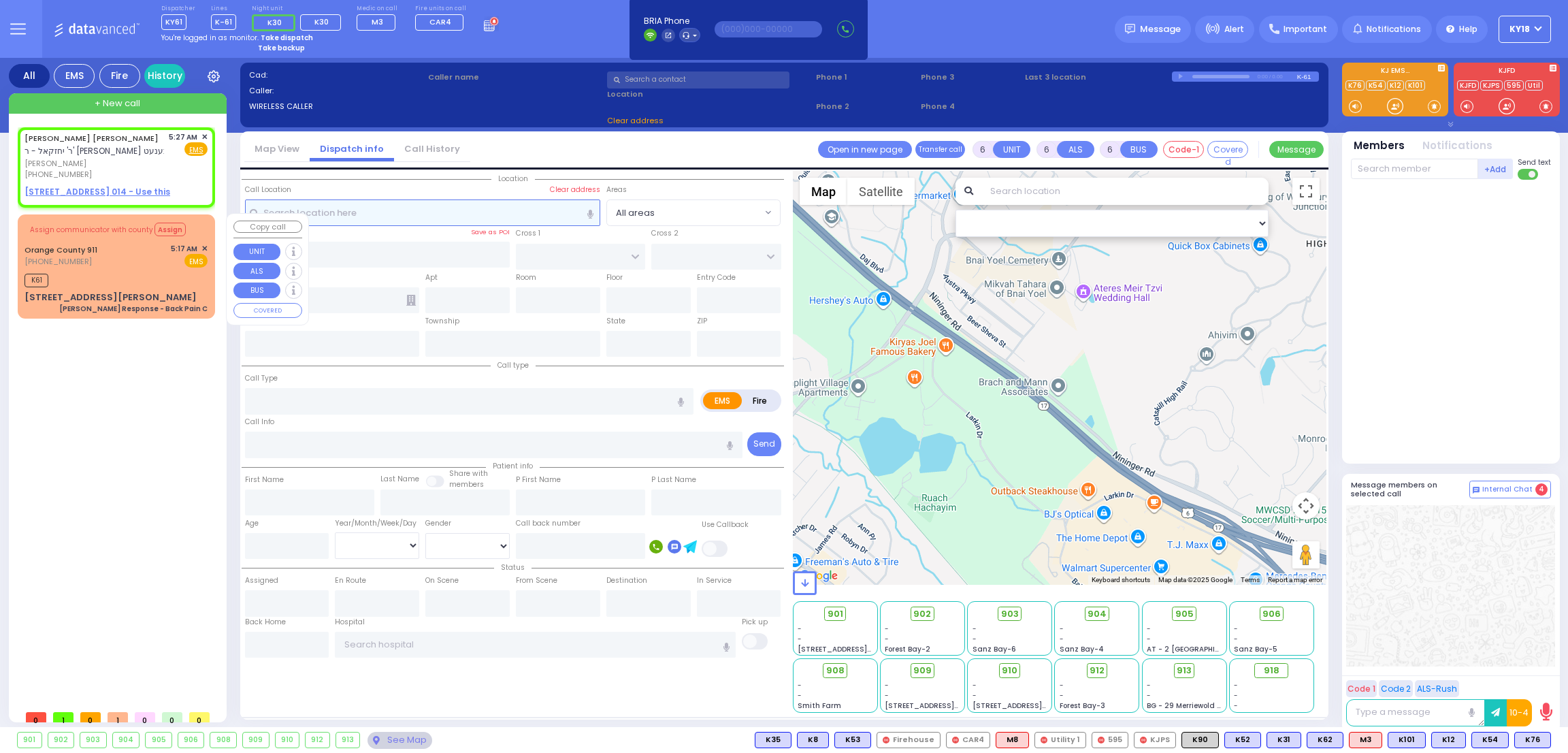
type input "2"
type input "1"
select select
radio input "true"
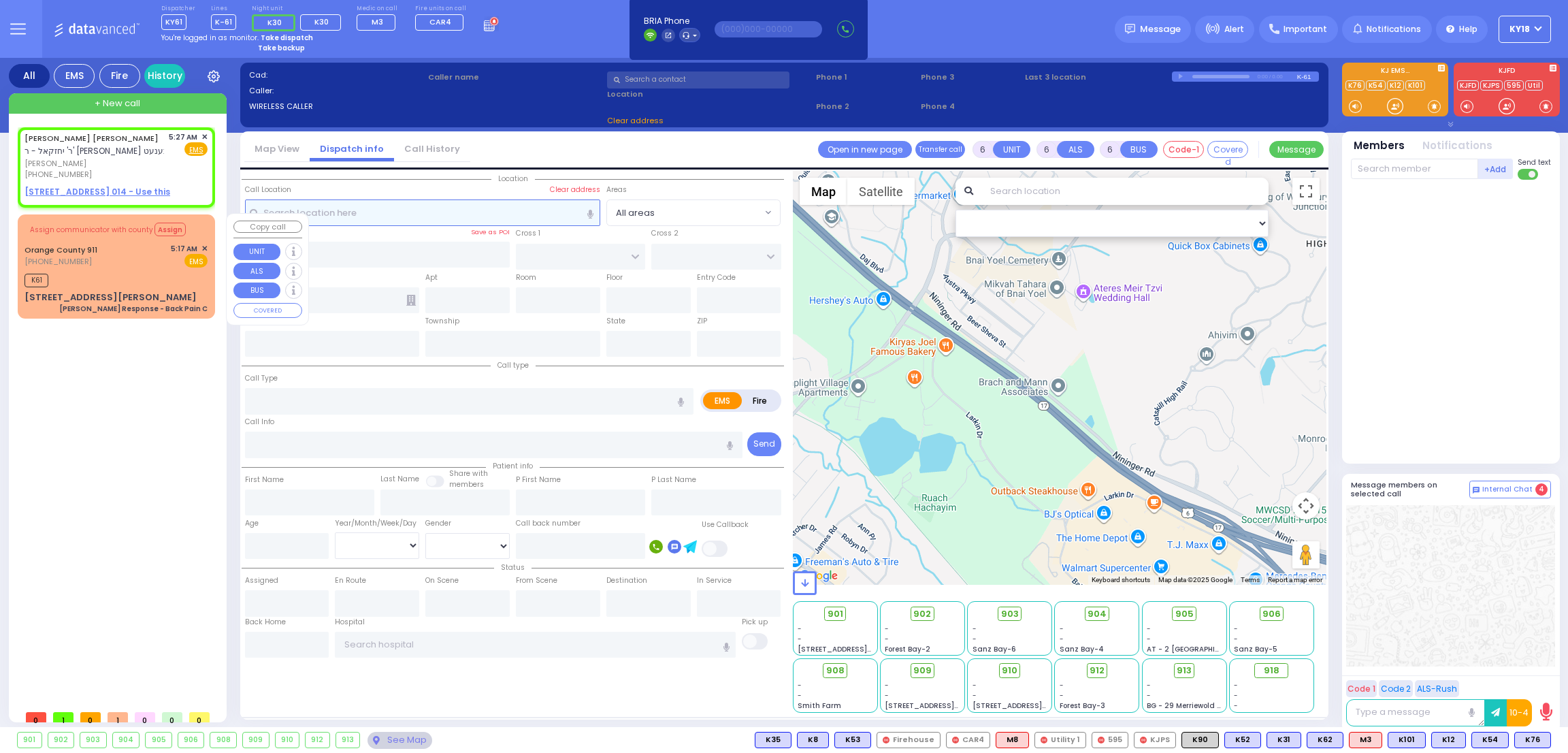
type input "[PERSON_NAME]"
type input "WEINGARTEN"
select select
type input "05:27"
select select "Hatzalah Garages"
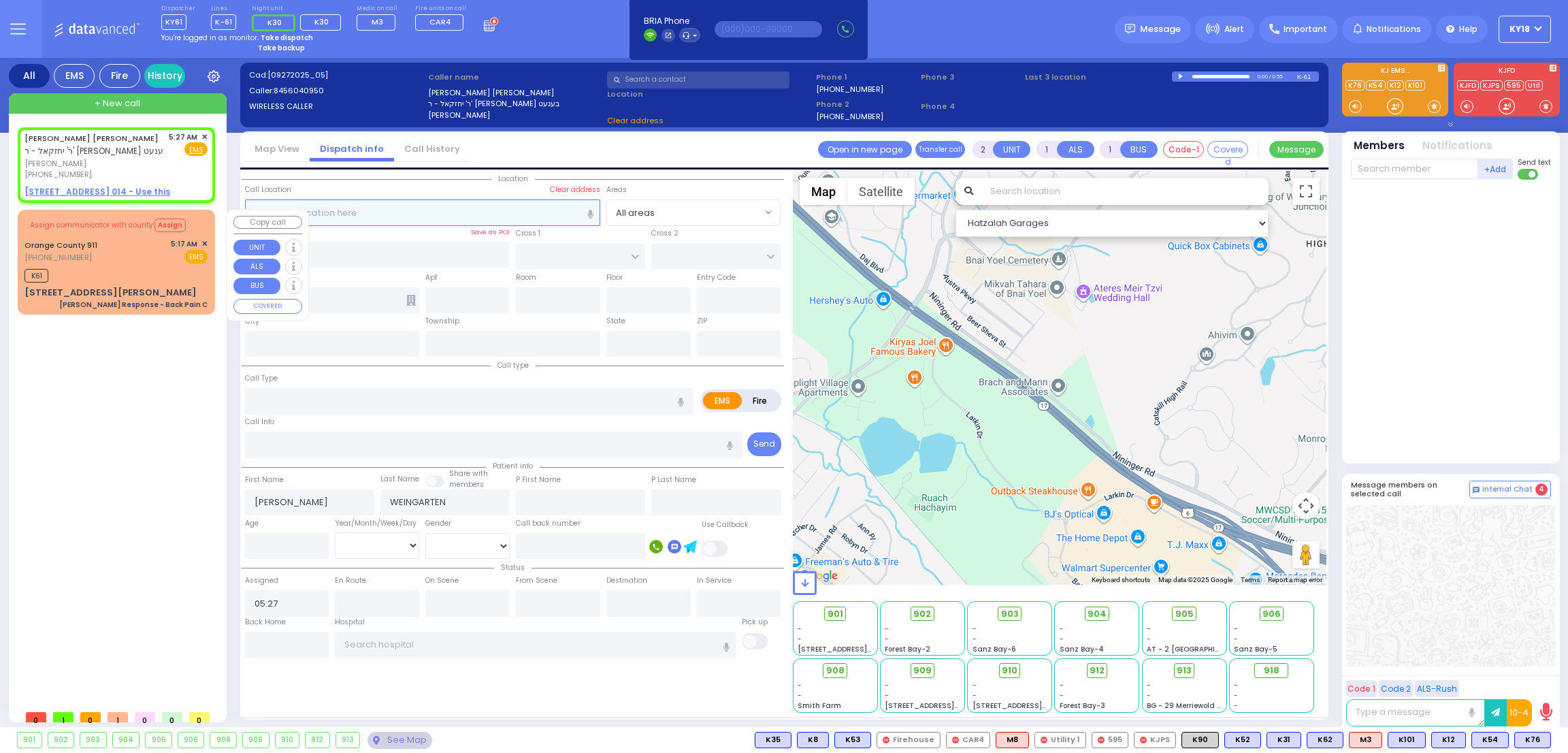
select select
radio input "true"
select select
select select "Hatzalah Garages"
select select
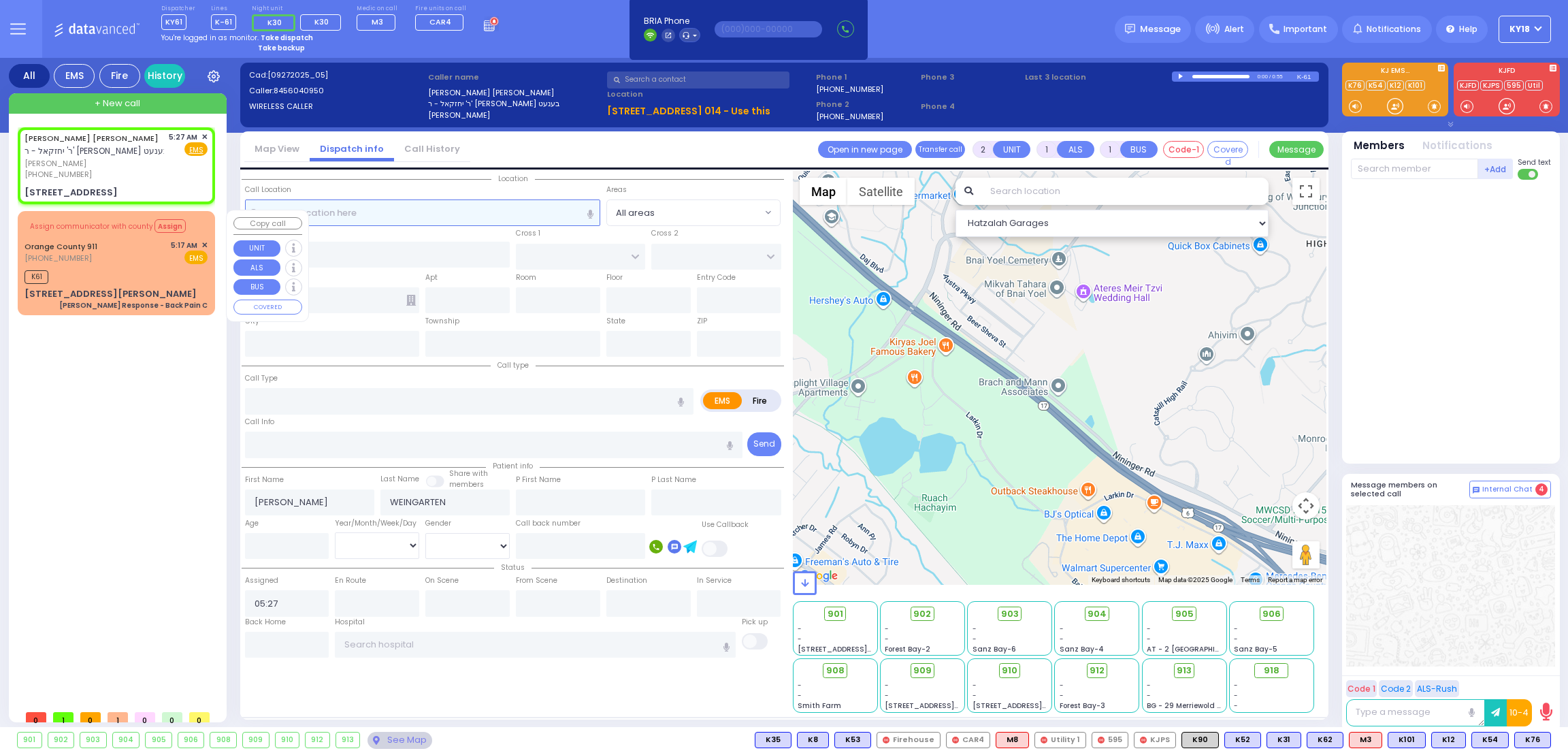
radio input "true"
select select
select select "Hatzalah Garages"
type input "CHUST RD"
type input "[GEOGRAPHIC_DATA]"
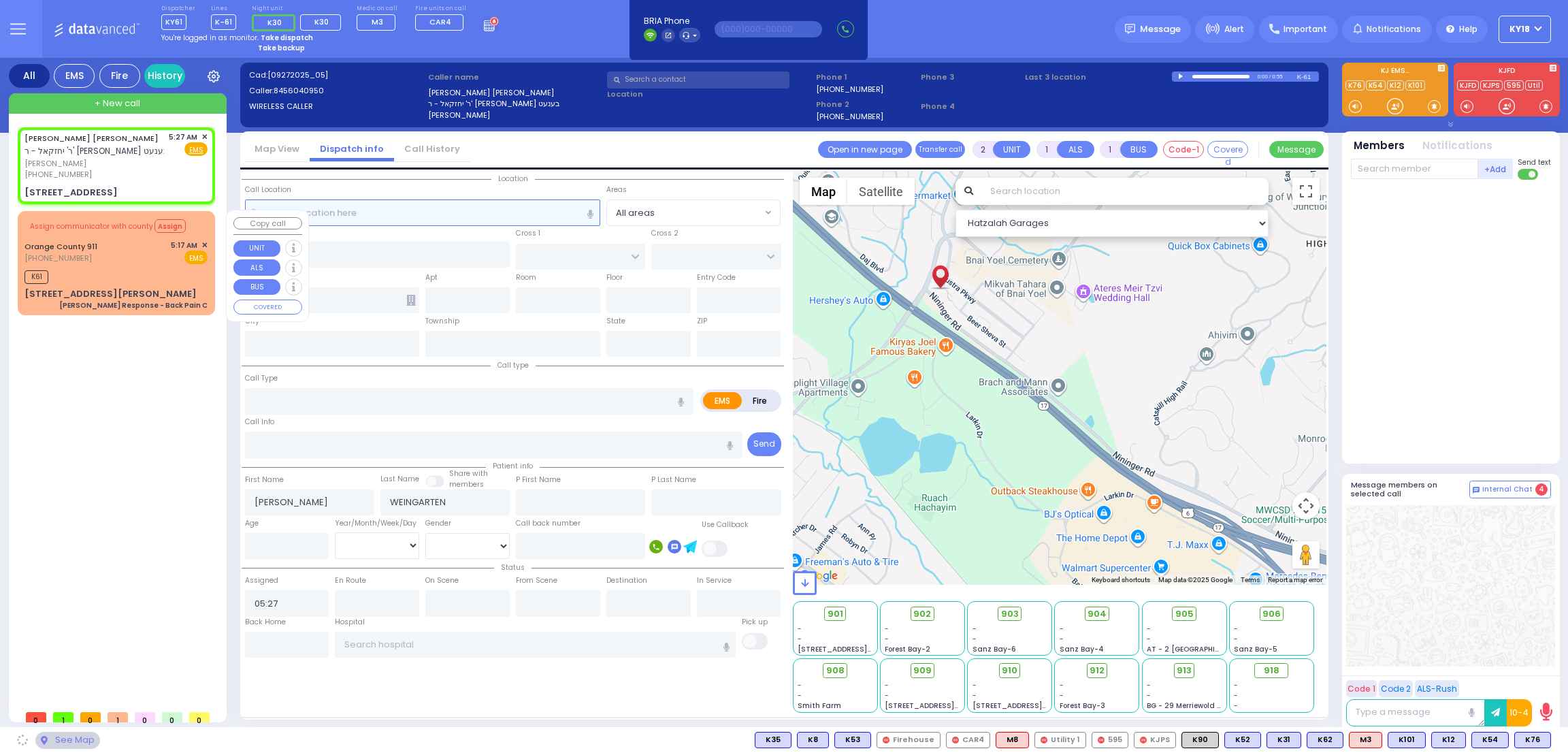
type input "[STREET_ADDRESS]"
type input "014"
type input "Monroe"
type input "[US_STATE]"
type input "10950"
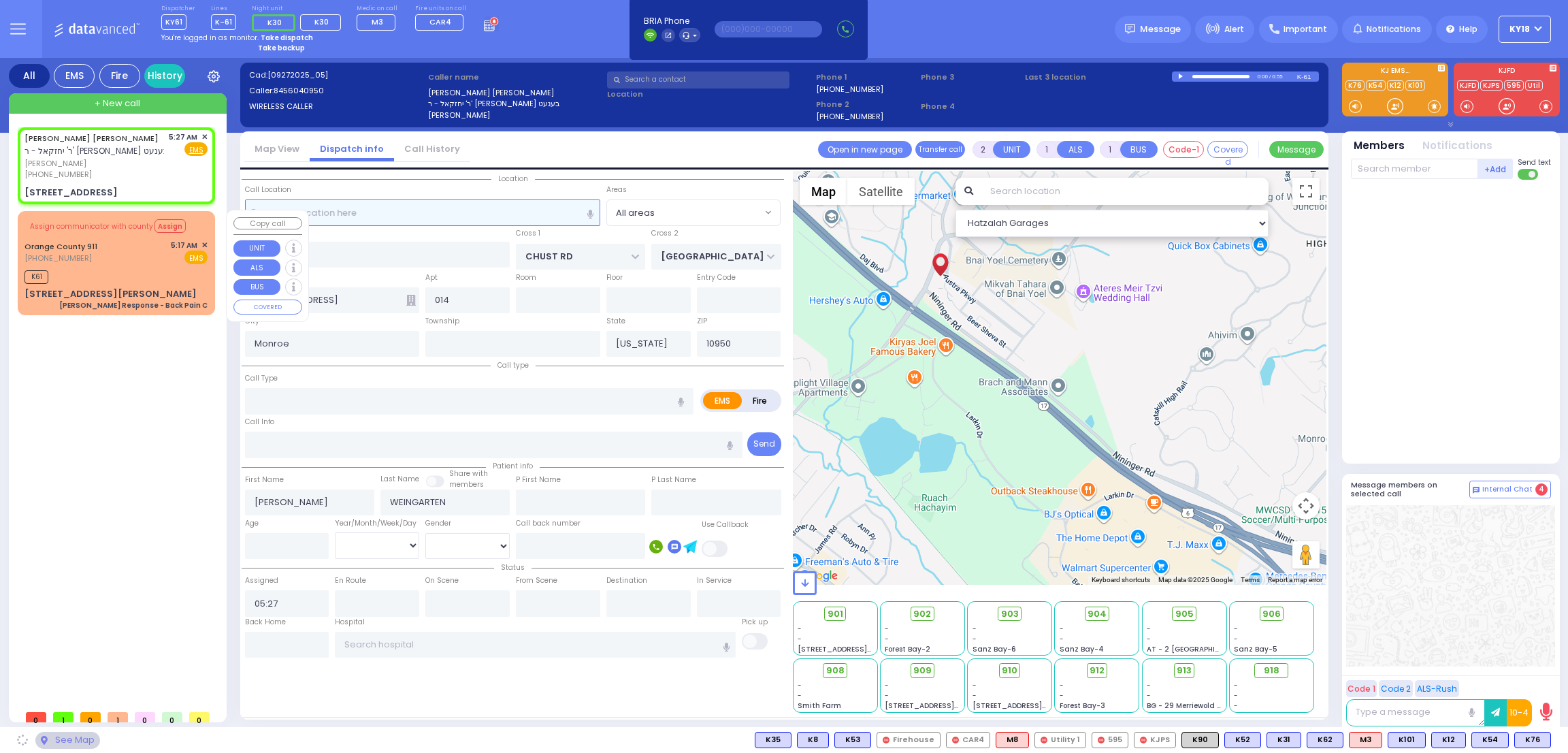
select select "VYOEL MOSHE"
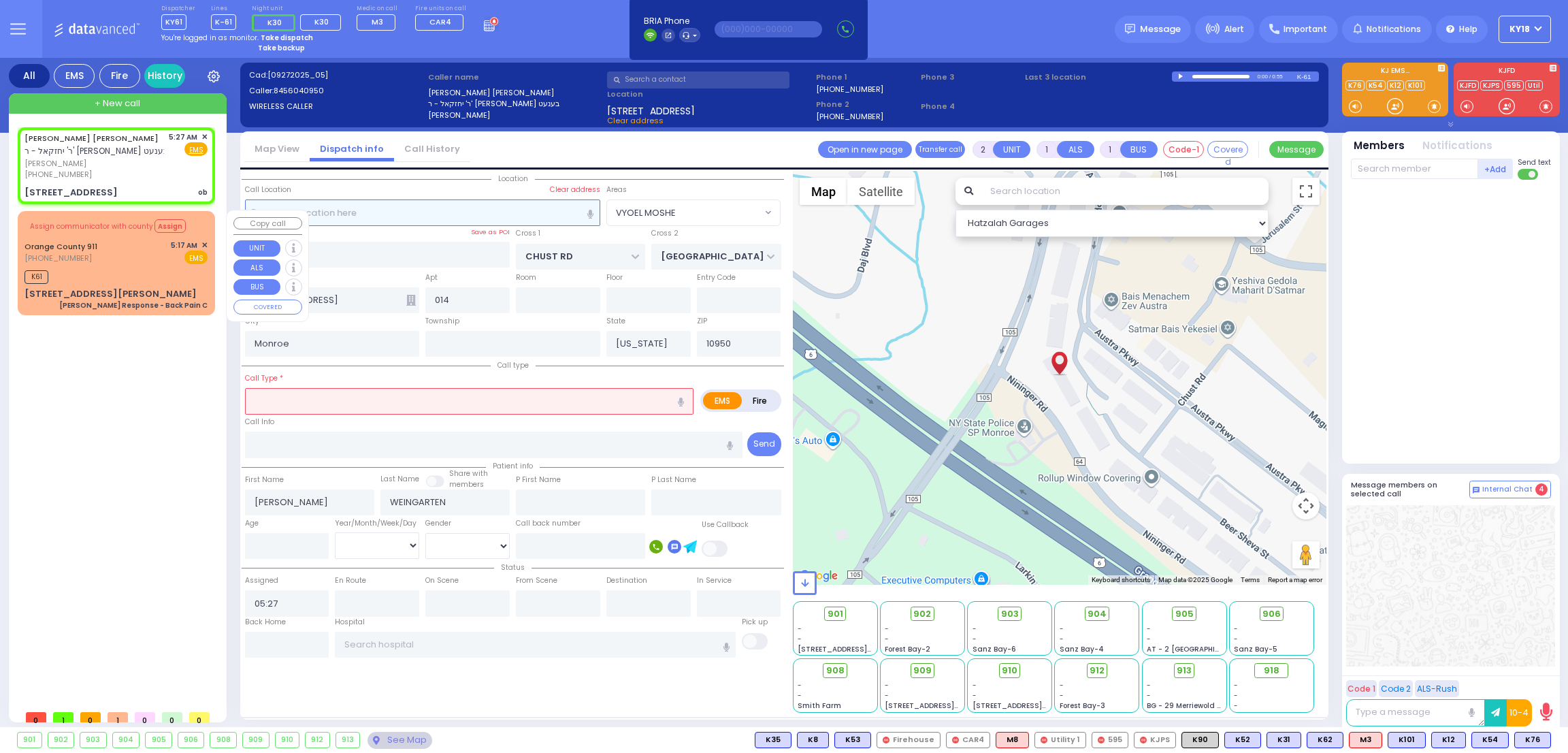
select select
type input "ob"
radio input "true"
select select
select select "Hatzalah Garages"
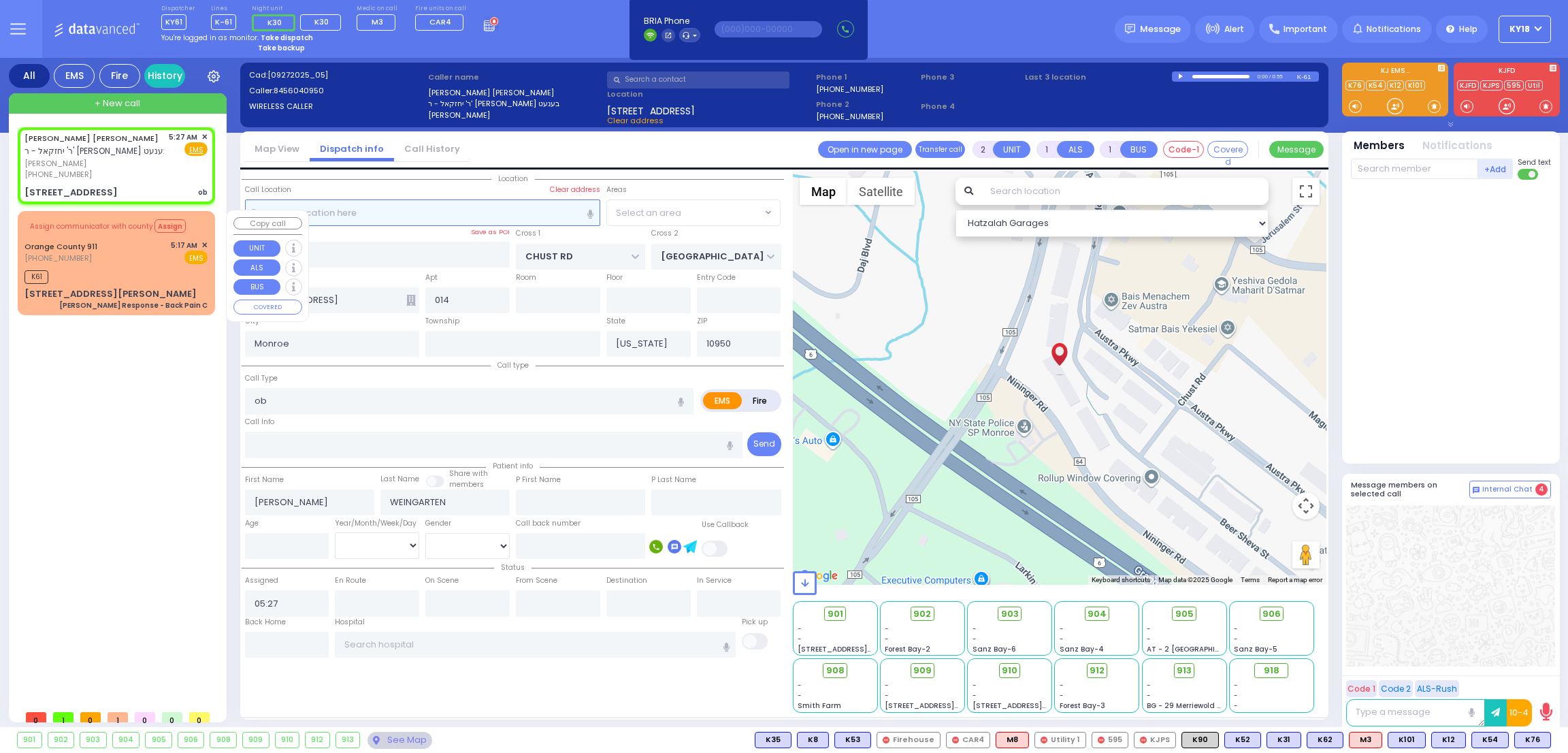
select select "VYOEL MOSHE"
select select
radio input "true"
select select
select select "Hatzalah Garages"
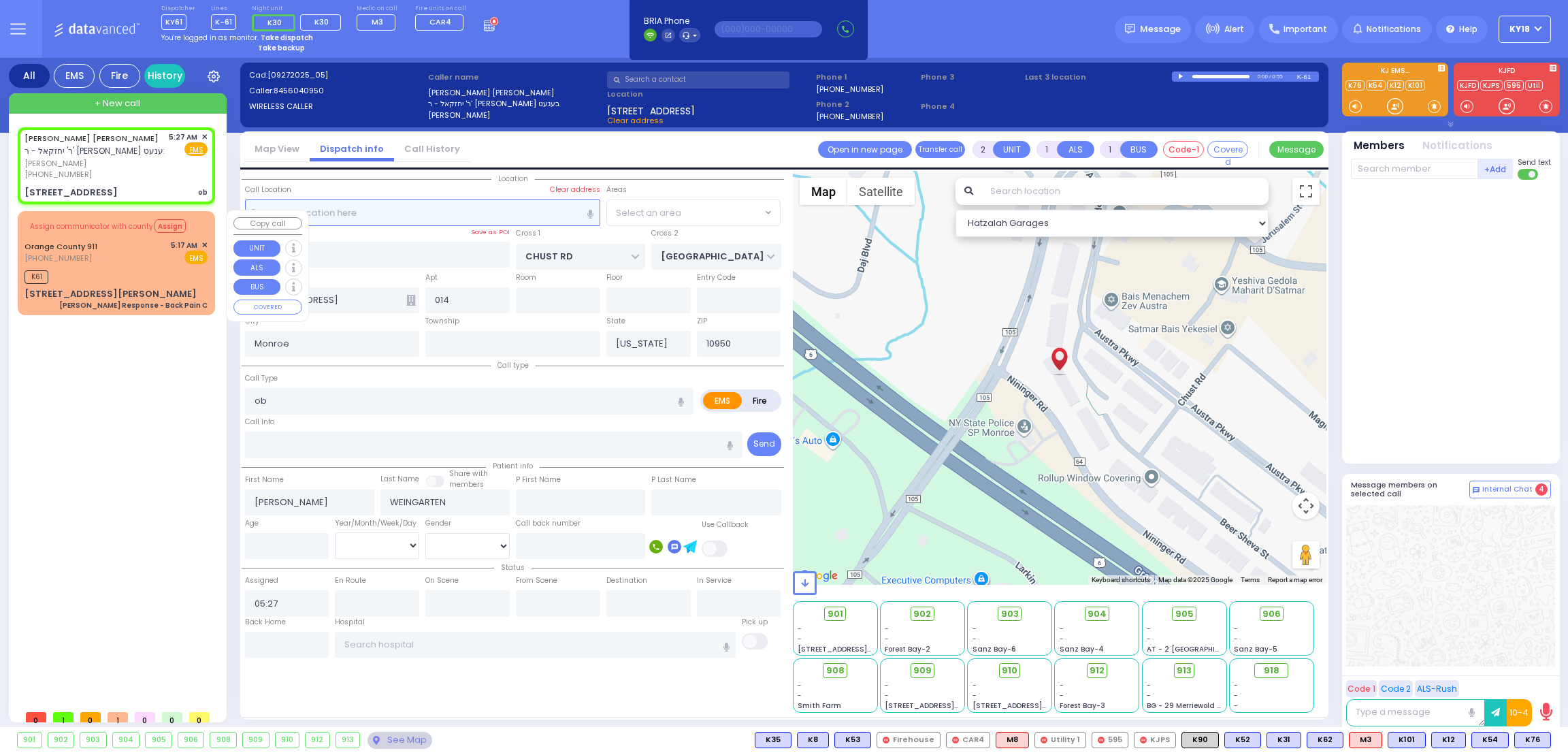
select select "VYOEL MOSHE"
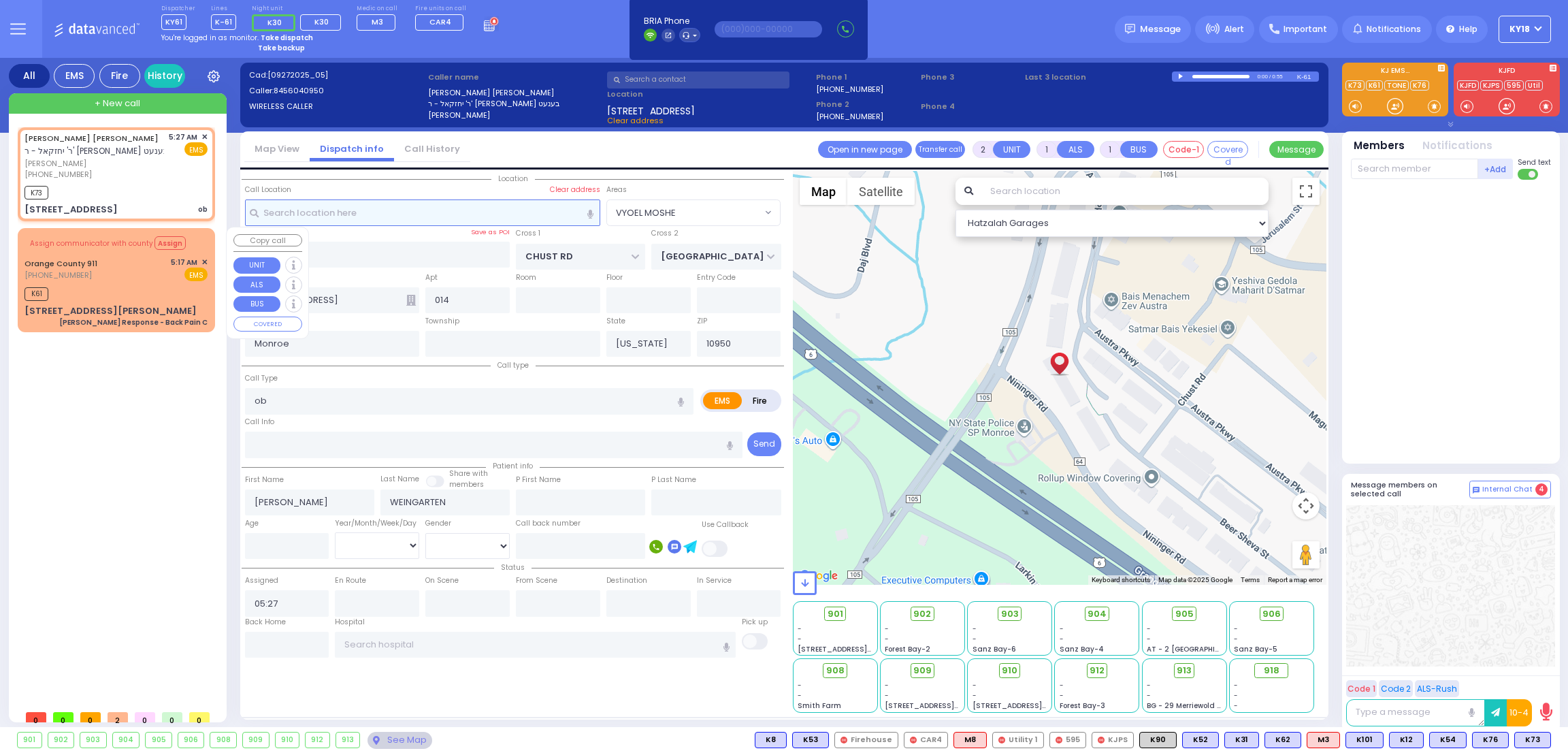
select select
radio input "true"
select select
type input "05:29"
